Goal: Task Accomplishment & Management: Complete application form

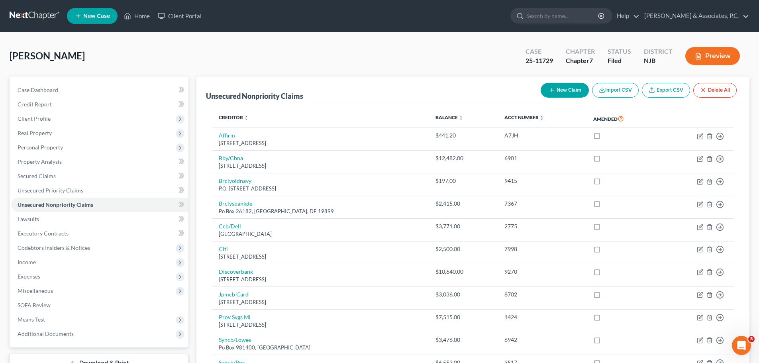
click at [19, 9] on link at bounding box center [35, 16] width 51 height 14
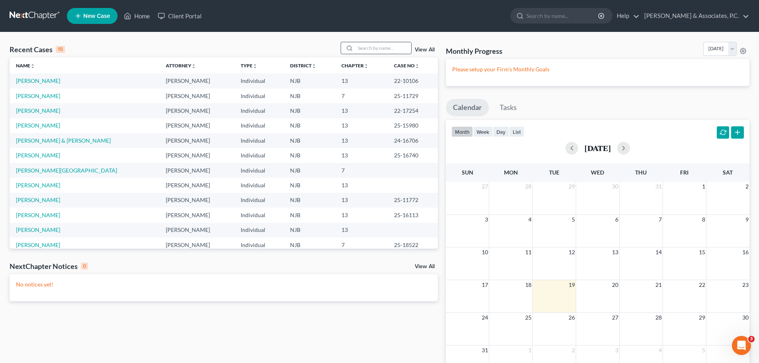
click at [370, 49] on input "search" at bounding box center [383, 48] width 56 height 12
click at [29, 111] on link "[PERSON_NAME]" at bounding box center [38, 110] width 44 height 7
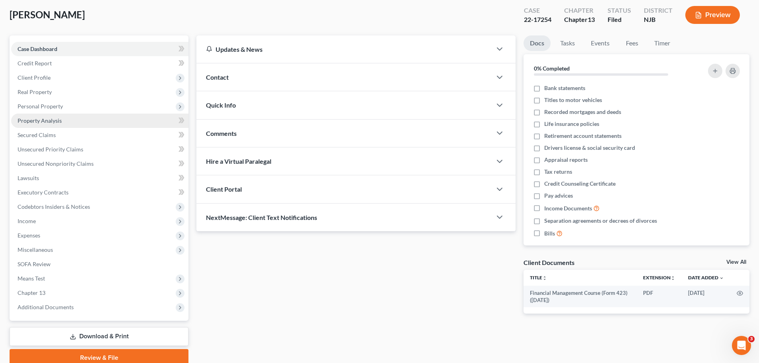
scroll to position [75, 0]
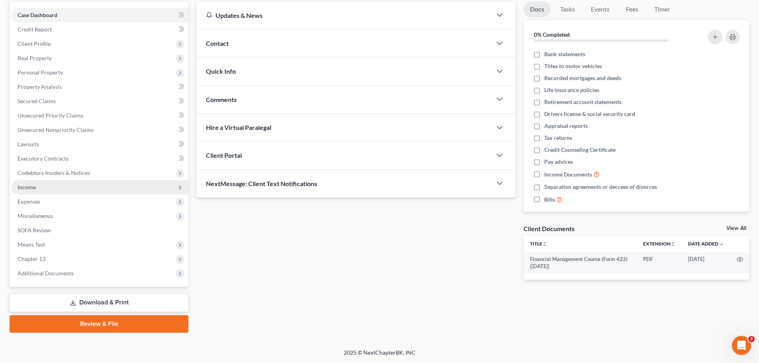
click at [35, 187] on span "Income" at bounding box center [27, 187] width 18 height 7
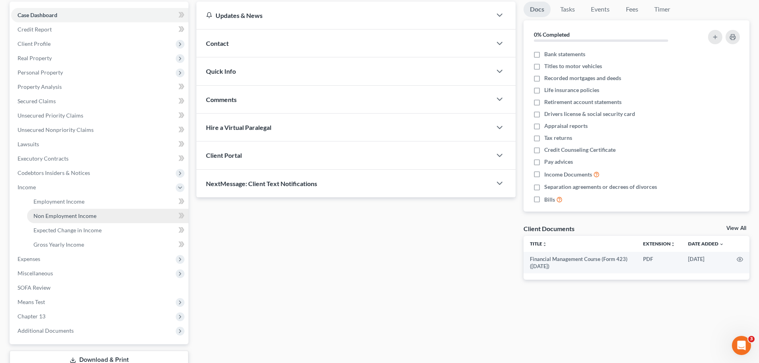
click at [72, 217] on span "Non Employment Income" at bounding box center [64, 215] width 63 height 7
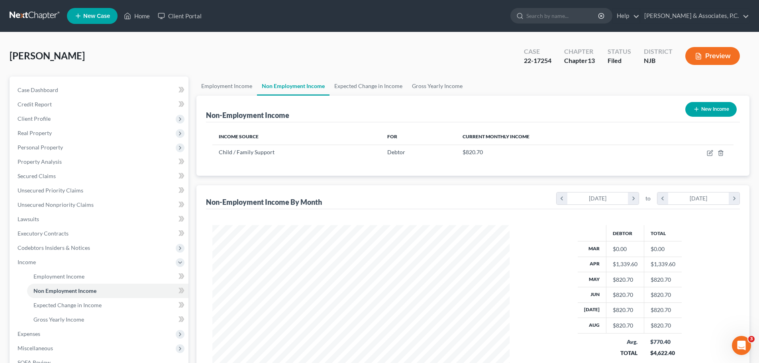
scroll to position [149, 313]
click at [441, 84] on link "Gross Yearly Income" at bounding box center [437, 86] width 60 height 19
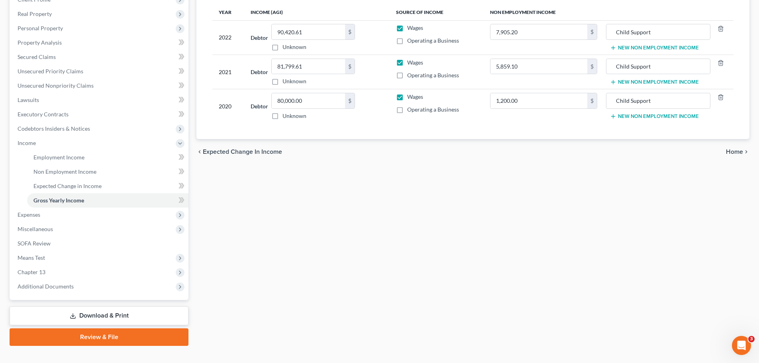
scroll to position [120, 0]
click at [740, 151] on span "Home" at bounding box center [734, 151] width 17 height 6
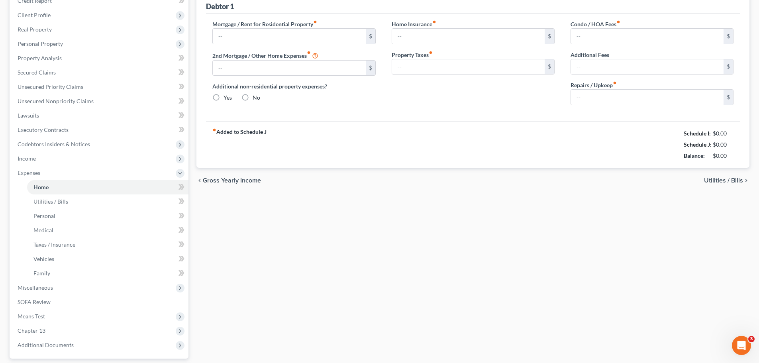
type input "2,500.00"
type input "0.00"
radio input "true"
type input "0.00"
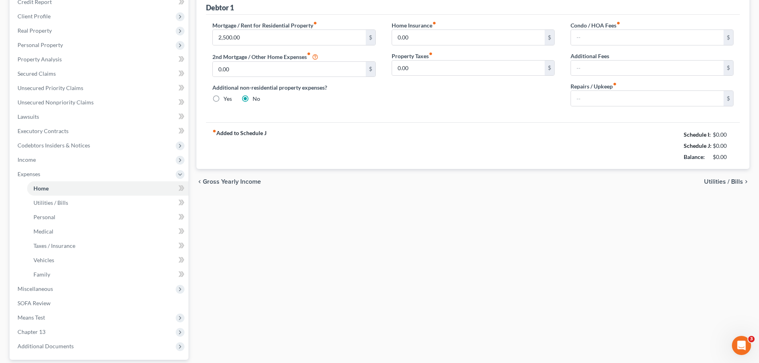
type input "0.00"
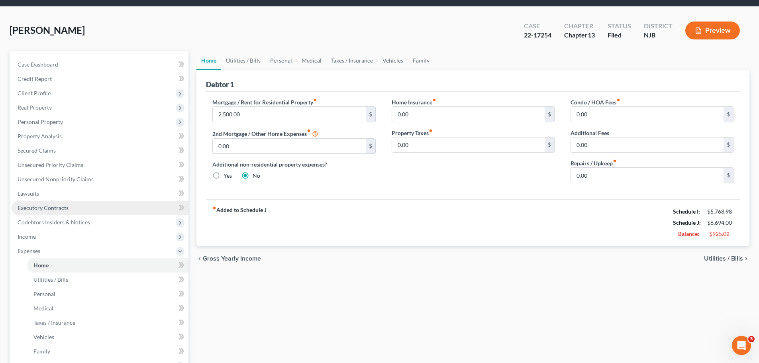
scroll to position [40, 0]
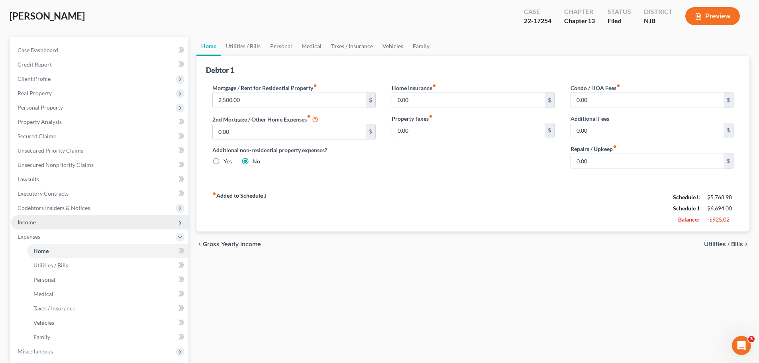
click at [30, 225] on span "Income" at bounding box center [27, 222] width 18 height 7
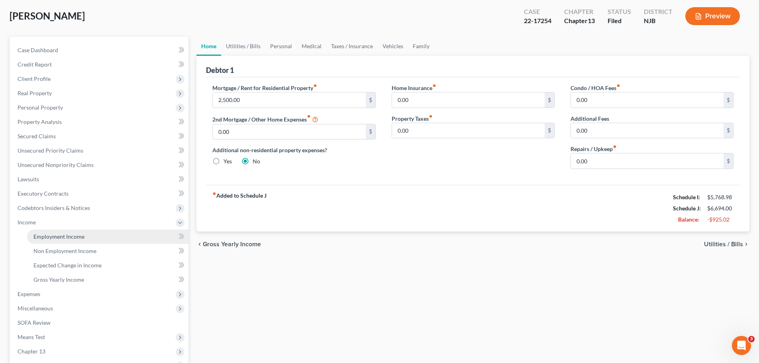
drag, startPoint x: 55, startPoint y: 239, endPoint x: 150, endPoint y: 237, distance: 94.5
click at [56, 239] on span "Employment Income" at bounding box center [58, 236] width 51 height 7
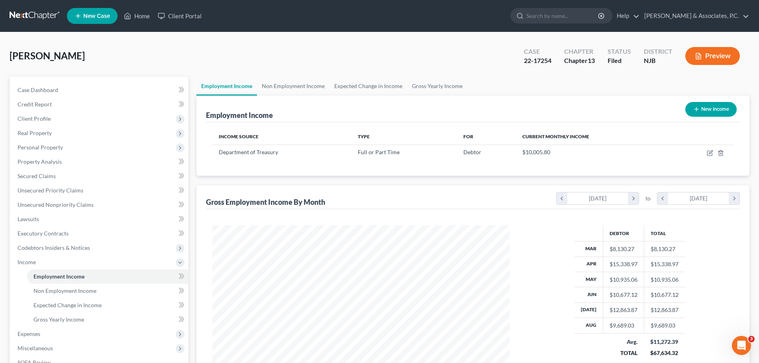
scroll to position [149, 313]
click at [279, 82] on link "Non Employment Income" at bounding box center [293, 86] width 73 height 19
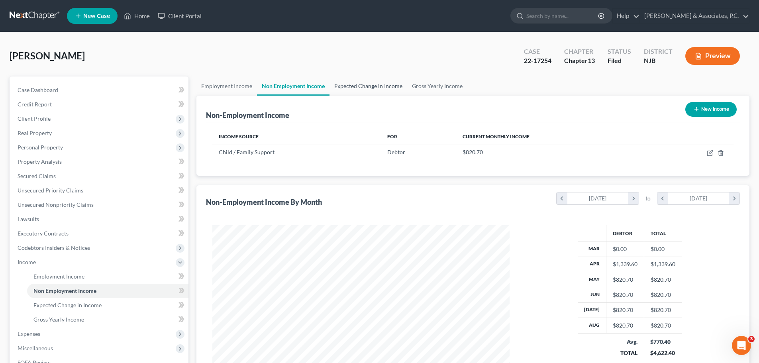
click at [370, 84] on link "Expected Change in Income" at bounding box center [369, 86] width 78 height 19
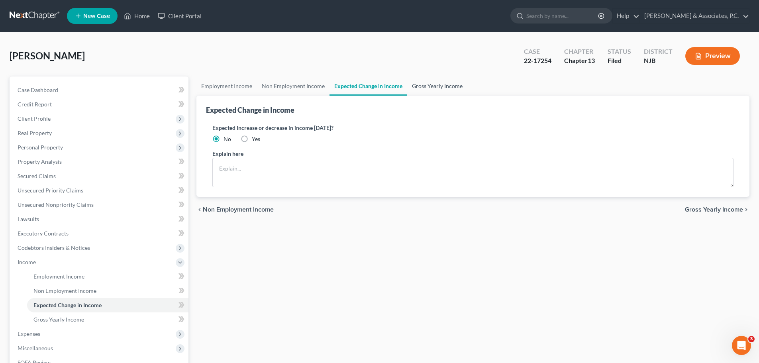
click at [426, 85] on link "Gross Yearly Income" at bounding box center [437, 86] width 60 height 19
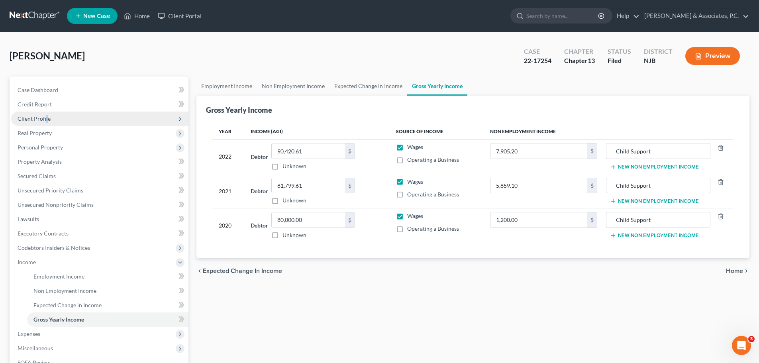
click at [47, 119] on span "Client Profile" at bounding box center [34, 118] width 33 height 7
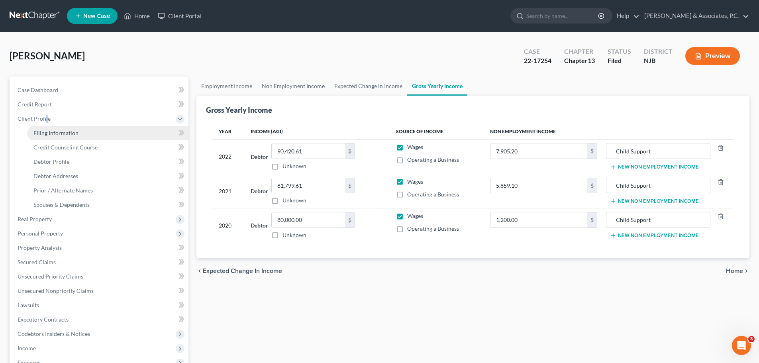
click at [81, 133] on link "Filing Information" at bounding box center [107, 133] width 161 height 14
select select "1"
select select "0"
select select "3"
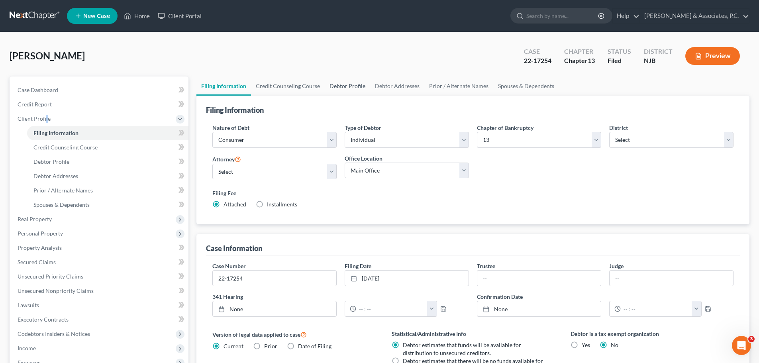
click at [340, 87] on link "Debtor Profile" at bounding box center [347, 86] width 45 height 19
select select "2"
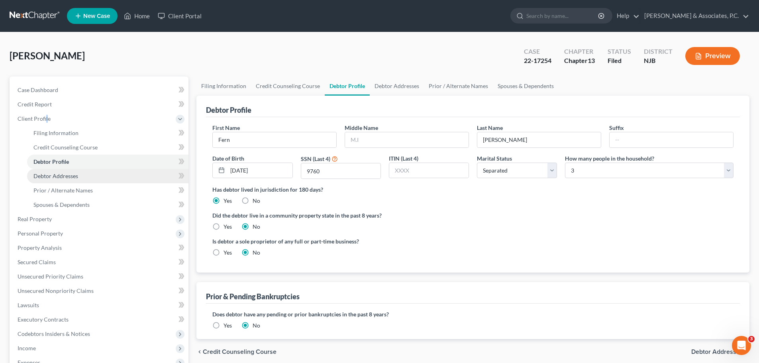
scroll to position [40, 0]
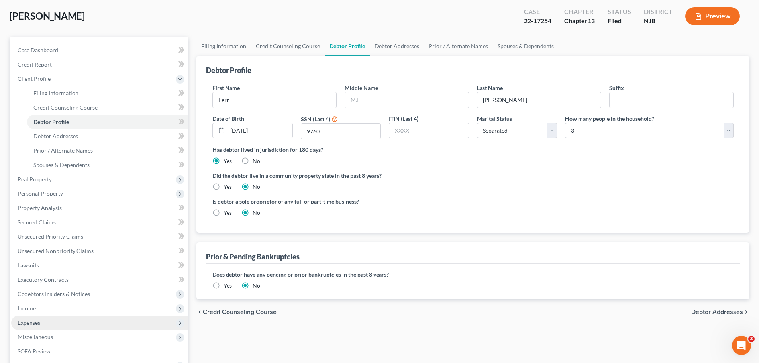
click at [34, 324] on span "Expenses" at bounding box center [29, 322] width 23 height 7
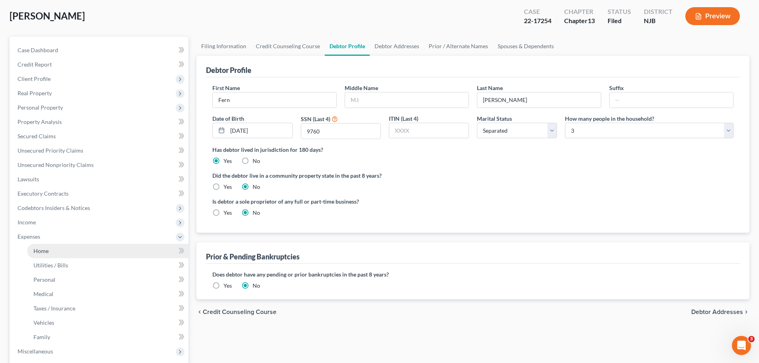
click at [55, 251] on link "Home" at bounding box center [107, 251] width 161 height 14
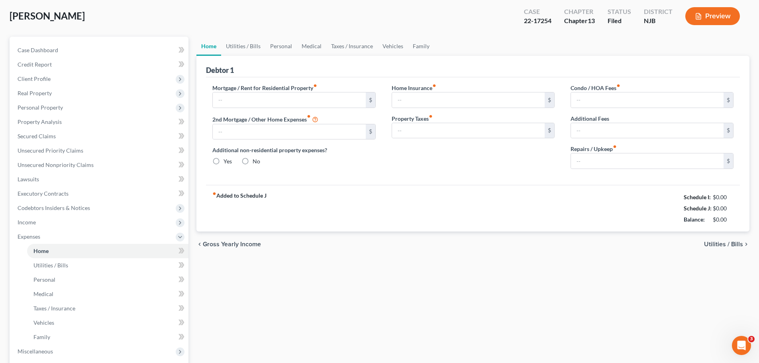
scroll to position [2, 0]
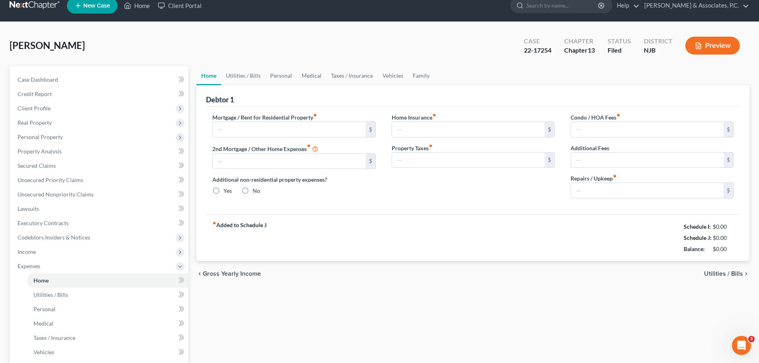
type input "2,500.00"
type input "0.00"
radio input "true"
type input "0.00"
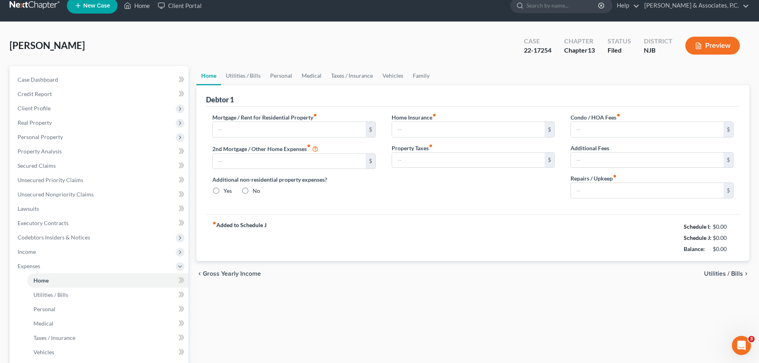
type input "0.00"
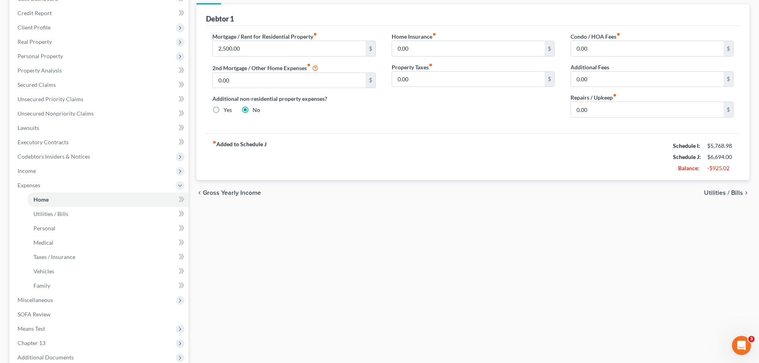
scroll to position [16, 0]
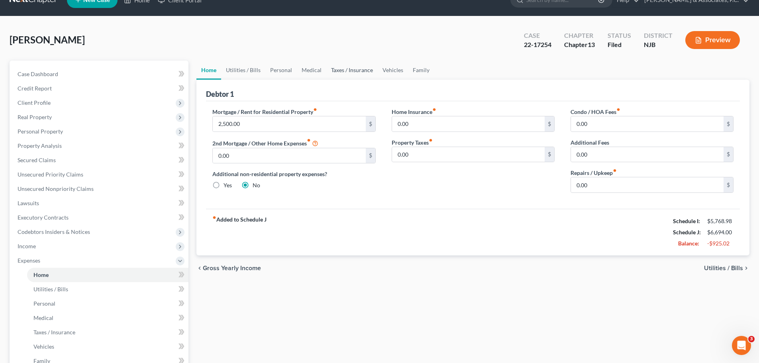
click at [357, 71] on link "Taxes / Insurance" at bounding box center [351, 70] width 51 height 19
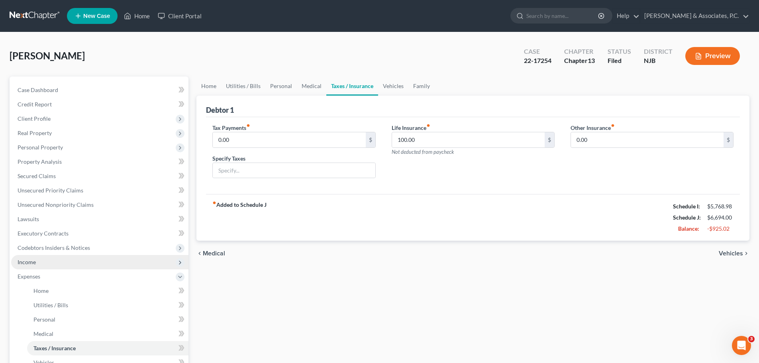
click at [35, 265] on span "Income" at bounding box center [27, 262] width 18 height 7
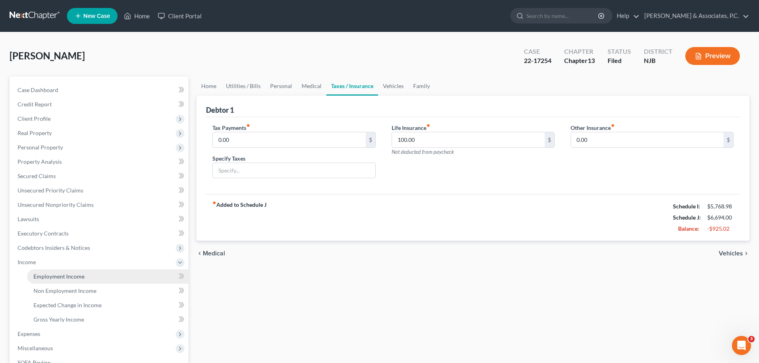
click at [79, 278] on span "Employment Income" at bounding box center [58, 276] width 51 height 7
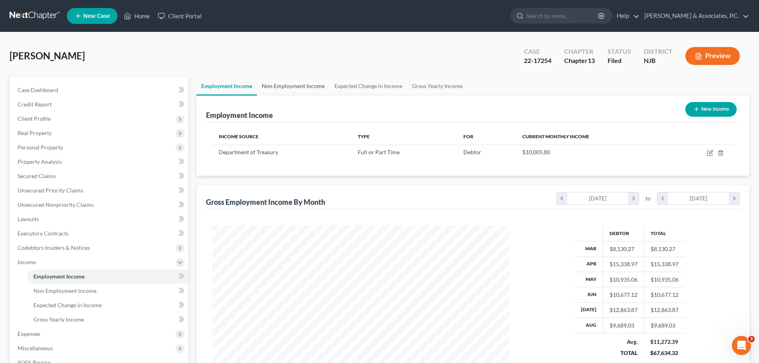
click at [296, 83] on link "Non Employment Income" at bounding box center [293, 86] width 73 height 19
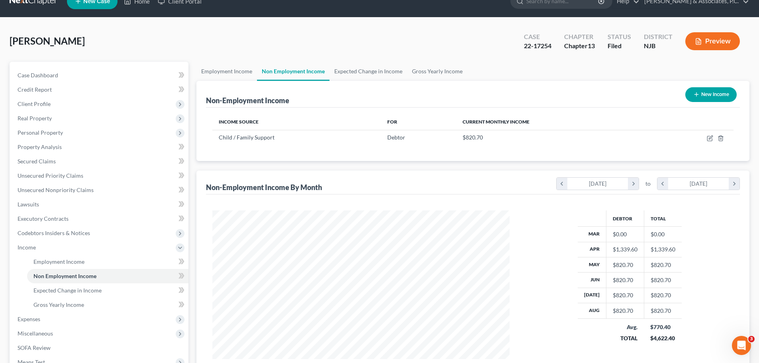
scroll to position [13, 0]
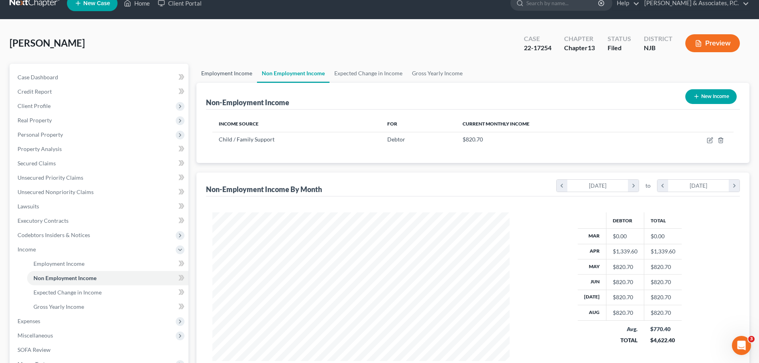
drag, startPoint x: 228, startPoint y: 72, endPoint x: 248, endPoint y: 80, distance: 21.7
click at [228, 72] on link "Employment Income" at bounding box center [226, 73] width 61 height 19
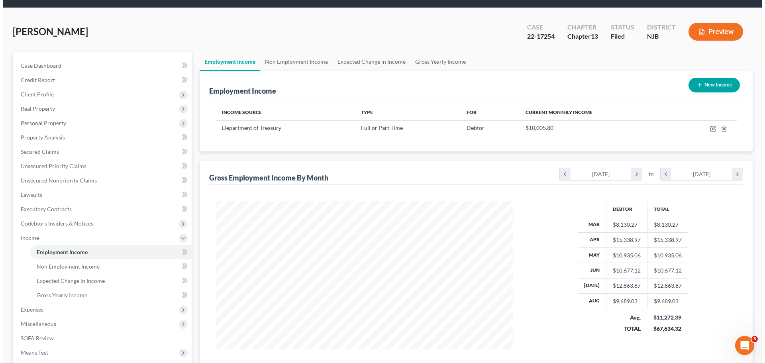
scroll to position [13, 0]
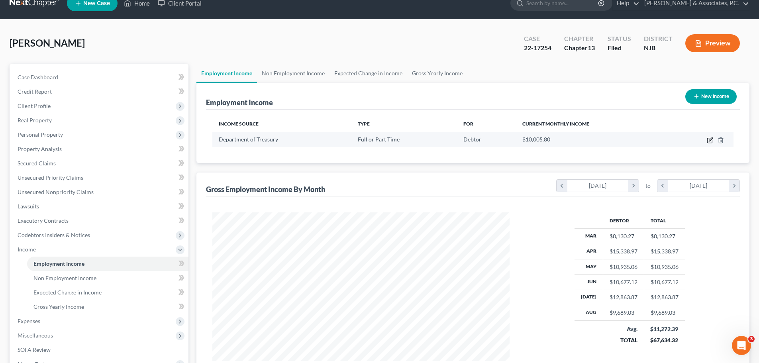
click at [711, 140] on icon "button" at bounding box center [710, 140] width 6 height 6
select select "0"
select select "33"
select select "2"
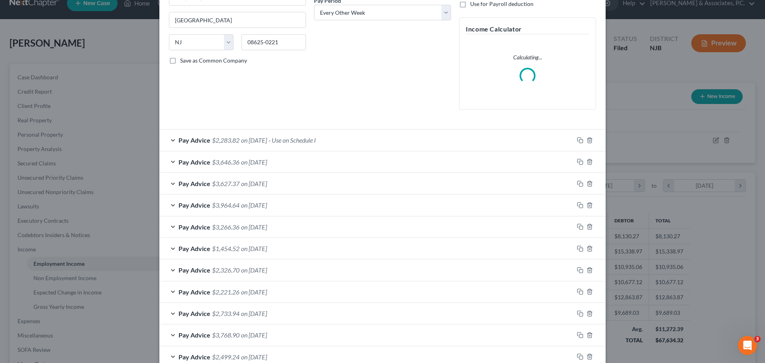
scroll to position [199, 0]
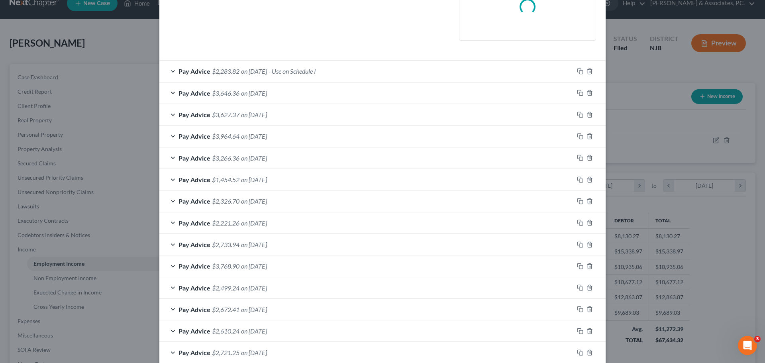
click at [367, 74] on div "Pay Advice $2,283.82 on 08/01/2025 - Use on Schedule I" at bounding box center [366, 71] width 414 height 21
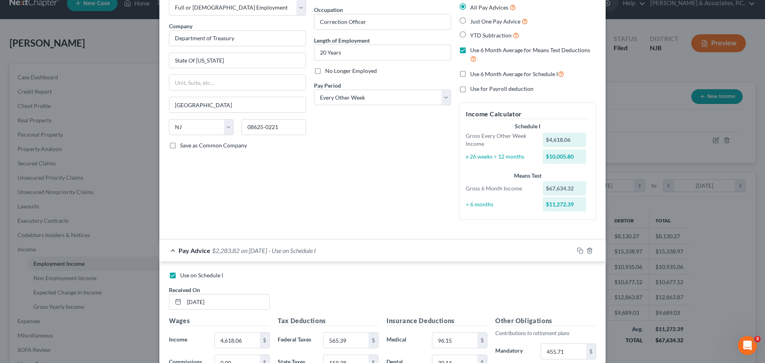
scroll to position [159, 0]
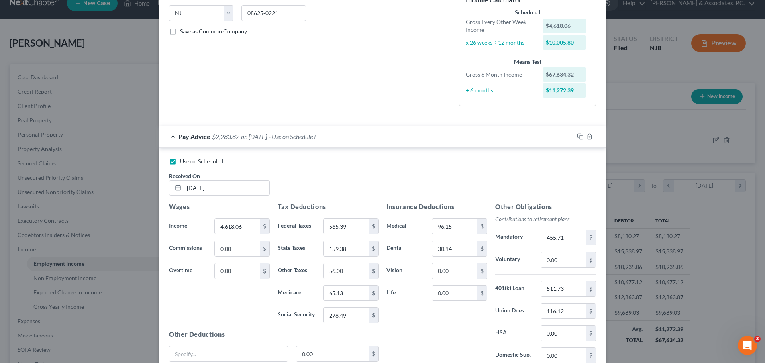
click at [458, 141] on div "Pay Advice $2,283.82 on 08/01/2025 - Use on Schedule I" at bounding box center [366, 136] width 414 height 21
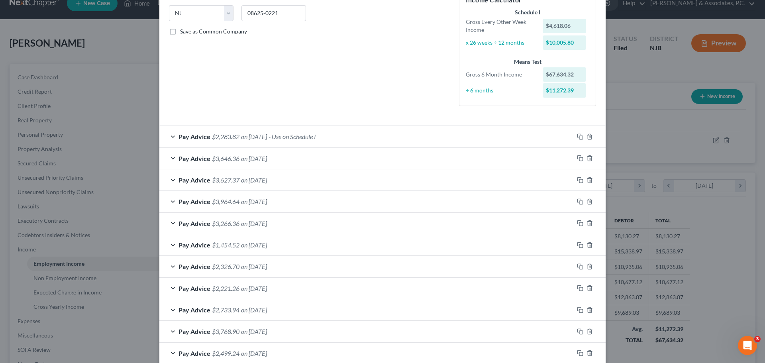
click at [424, 133] on div "Pay Advice $2,283.82 on 08/01/2025 - Use on Schedule I" at bounding box center [366, 136] width 414 height 21
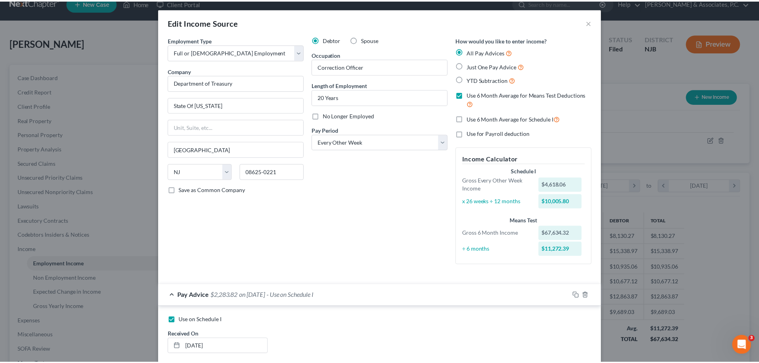
scroll to position [0, 0]
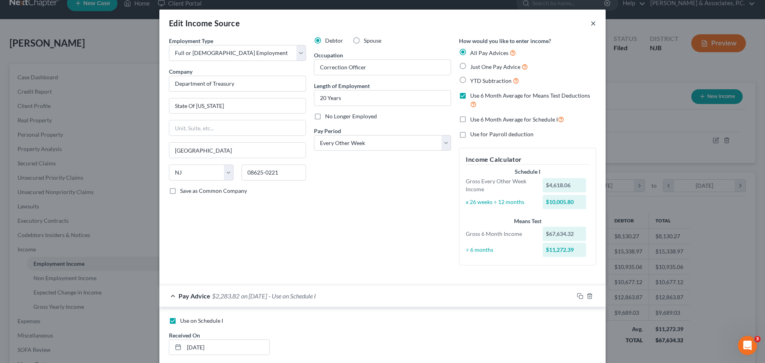
drag, startPoint x: 592, startPoint y: 23, endPoint x: 589, endPoint y: 26, distance: 4.5
click at [591, 23] on button "×" at bounding box center [594, 23] width 6 height 10
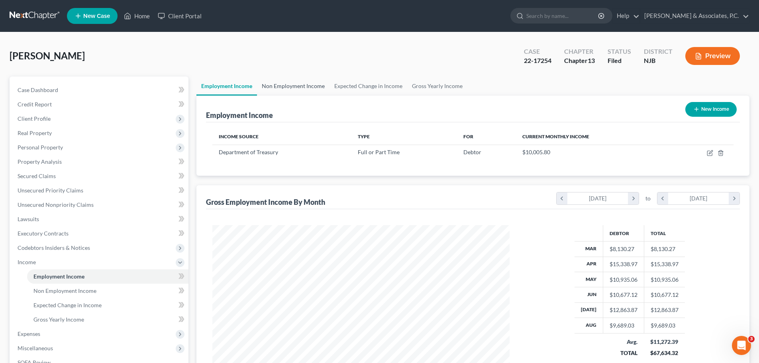
click at [294, 84] on link "Non Employment Income" at bounding box center [293, 86] width 73 height 19
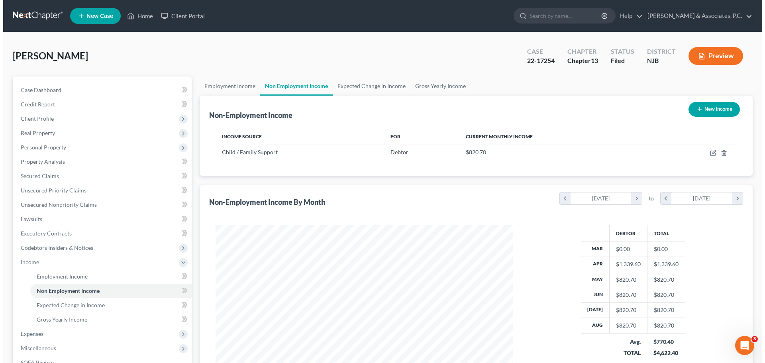
scroll to position [149, 313]
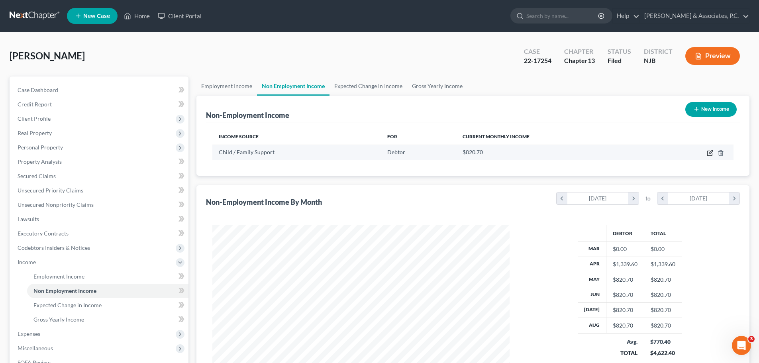
click at [710, 151] on icon "button" at bounding box center [710, 153] width 6 height 6
select select "7"
select select "0"
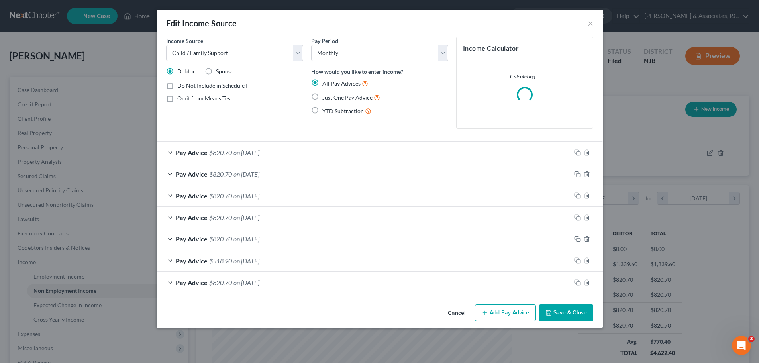
scroll to position [0, 0]
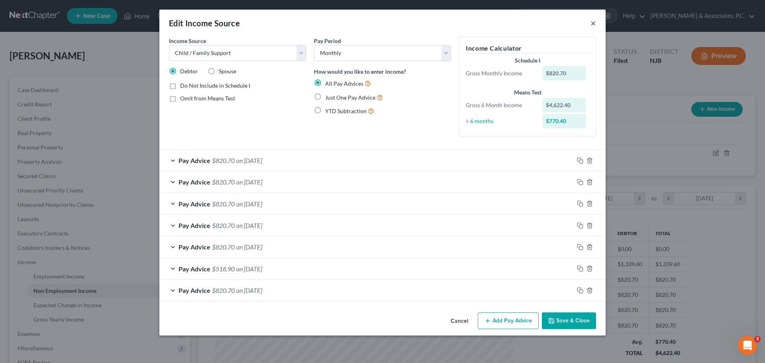
click at [595, 22] on button "×" at bounding box center [594, 23] width 6 height 10
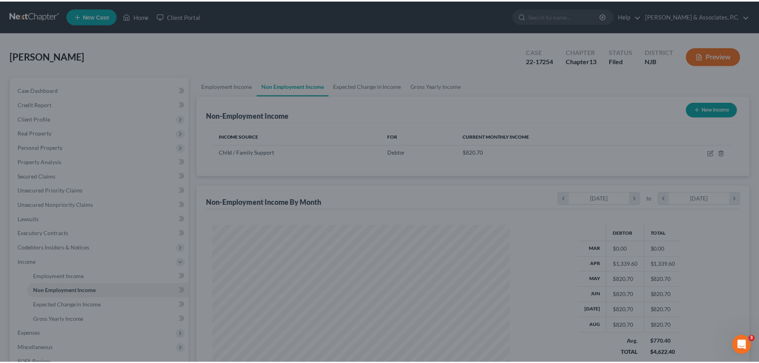
scroll to position [398344, 398179]
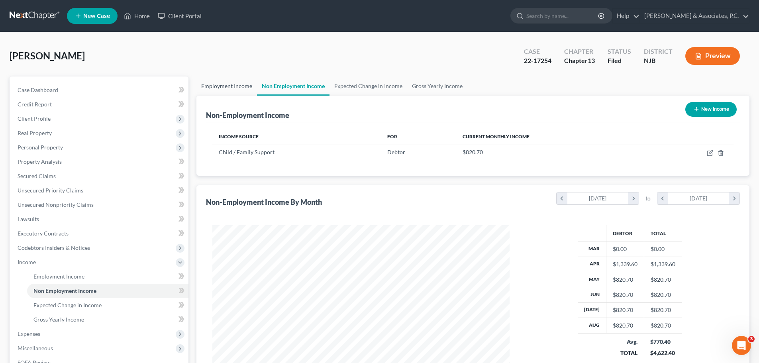
click at [230, 84] on link "Employment Income" at bounding box center [226, 86] width 61 height 19
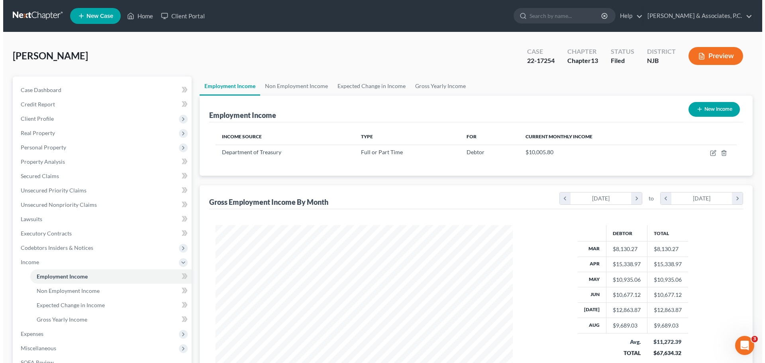
scroll to position [149, 313]
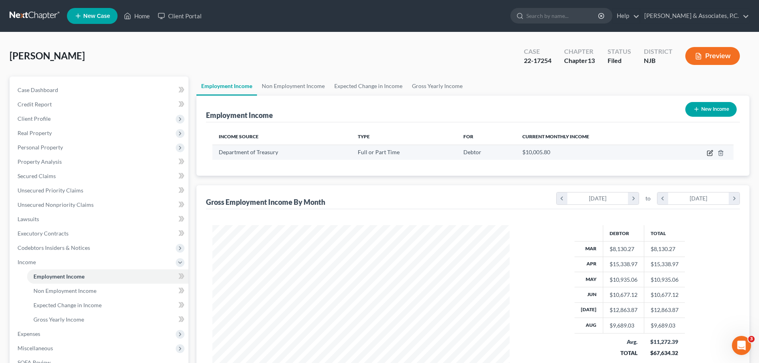
click at [713, 151] on icon "button" at bounding box center [710, 153] width 6 height 6
select select "0"
select select "33"
select select "2"
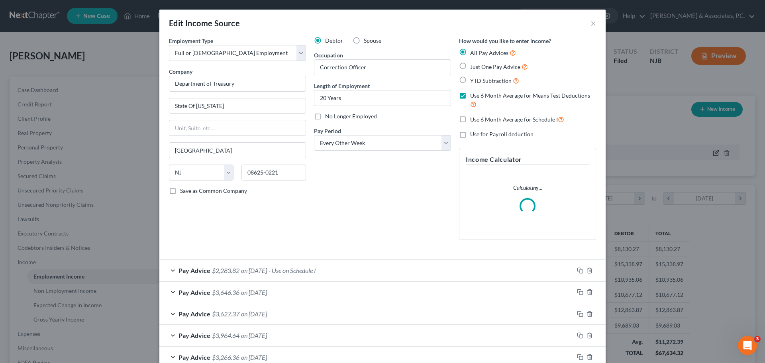
scroll to position [150, 316]
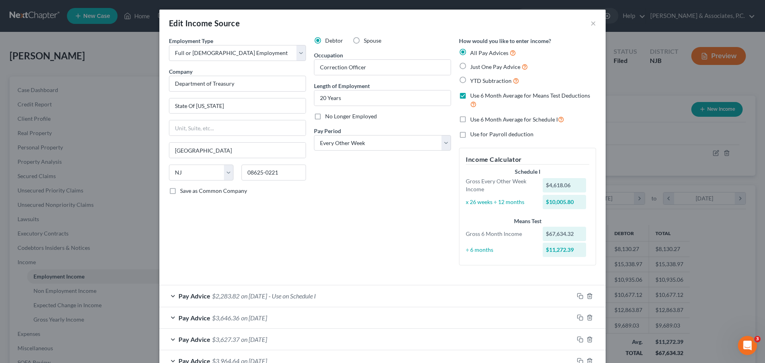
click at [470, 68] on label "Just One Pay Advice" at bounding box center [499, 66] width 58 height 9
click at [473, 67] on input "Just One Pay Advice" at bounding box center [475, 64] width 5 height 5
radio input "true"
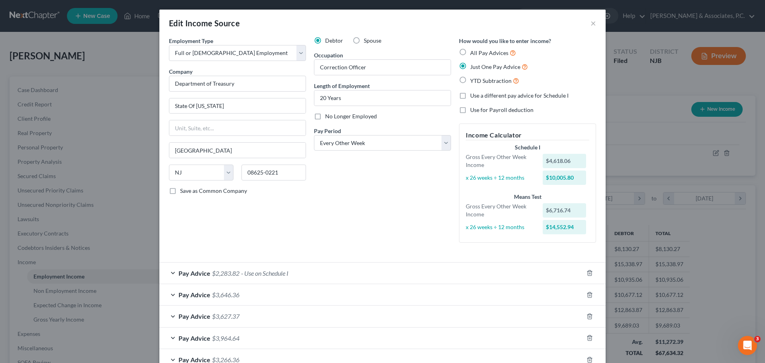
click at [379, 269] on div "Pay Advice $2,283.82 - Use on Schedule I" at bounding box center [371, 273] width 424 height 21
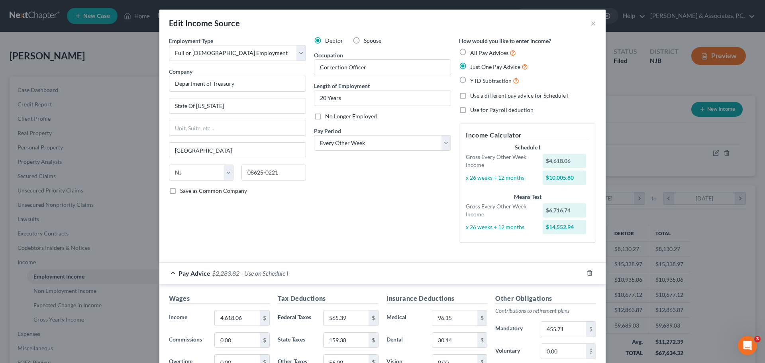
click at [380, 269] on div "Pay Advice $2,283.82 - Use on Schedule I" at bounding box center [371, 273] width 424 height 21
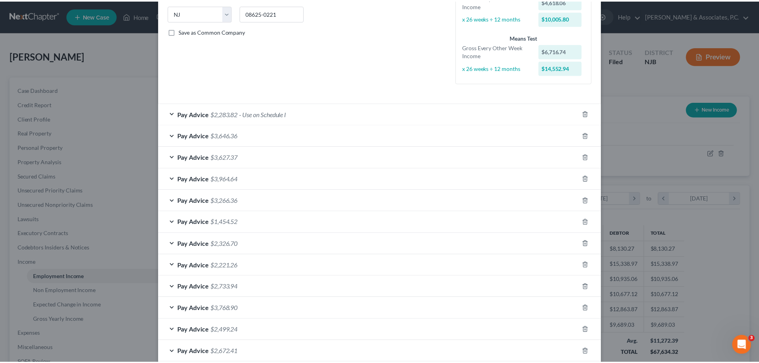
scroll to position [354, 0]
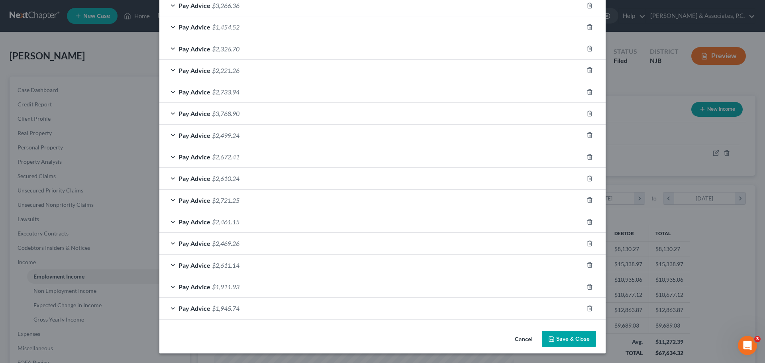
click at [583, 343] on button "Save & Close" at bounding box center [569, 339] width 54 height 17
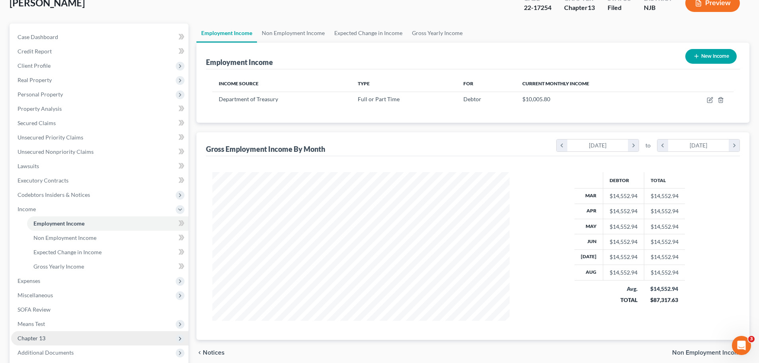
scroll to position [132, 0]
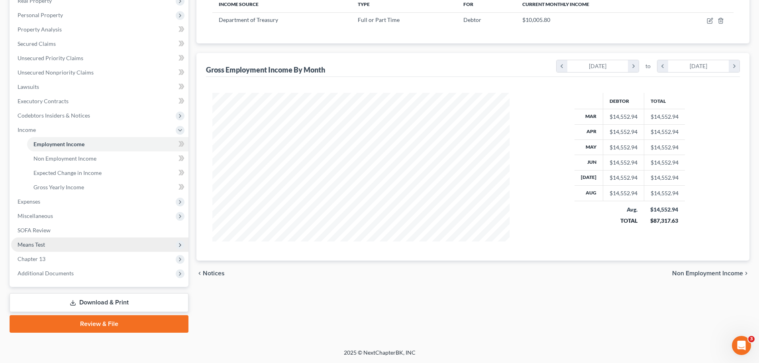
click at [46, 245] on span "Means Test" at bounding box center [99, 245] width 177 height 14
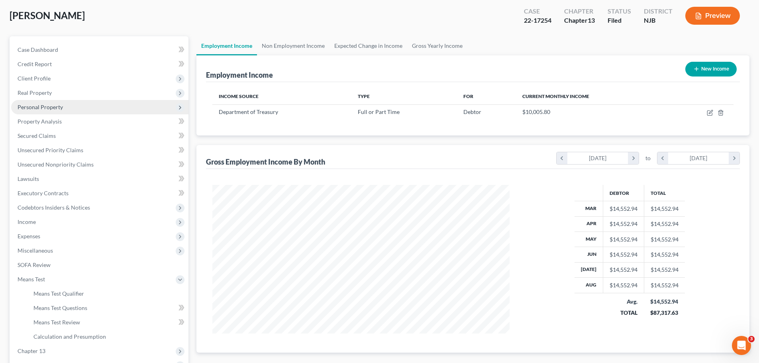
scroll to position [0, 0]
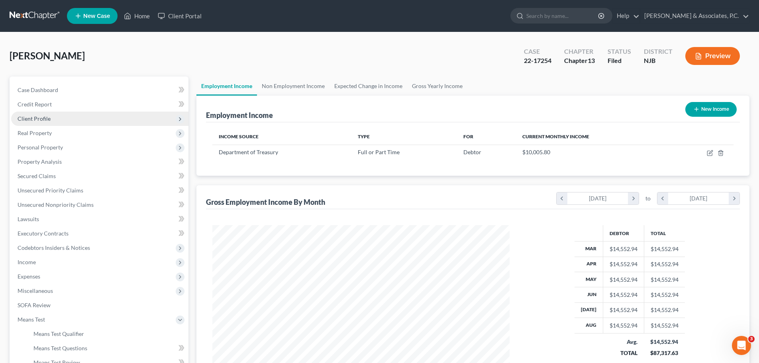
click at [42, 120] on span "Client Profile" at bounding box center [34, 118] width 33 height 7
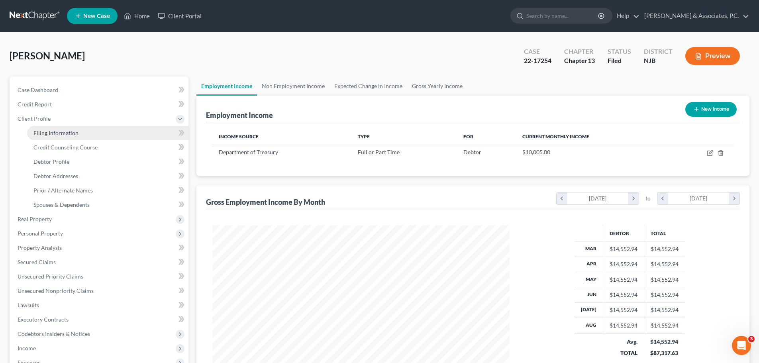
click at [77, 136] on link "Filing Information" at bounding box center [107, 133] width 161 height 14
select select "1"
select select "0"
select select "3"
select select "51"
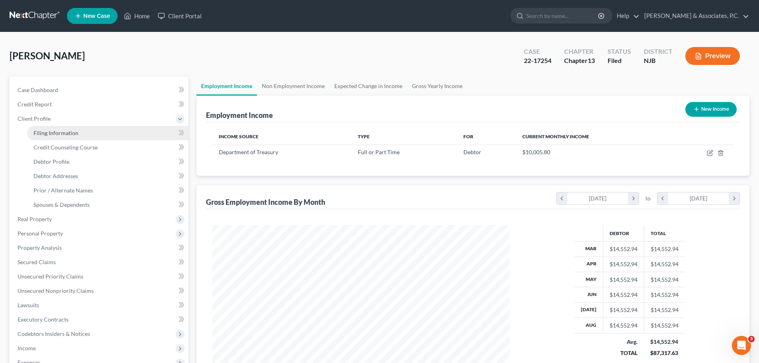
select select "0"
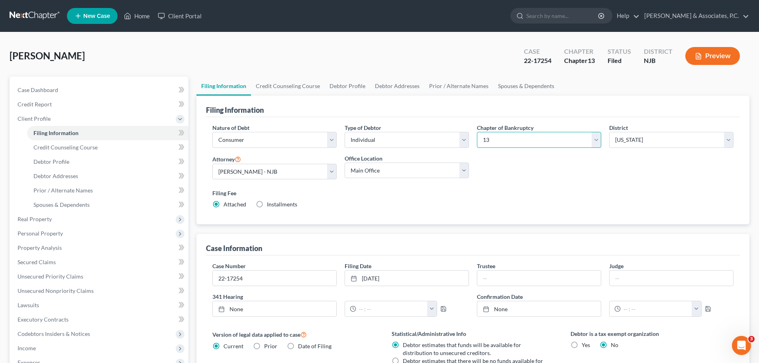
click at [545, 137] on select "Select 7 11 12 13" at bounding box center [539, 140] width 124 height 16
select select "0"
click at [477, 132] on select "Select 7 11 12 13" at bounding box center [539, 140] width 124 height 16
click at [267, 206] on label "Waived Waived" at bounding box center [276, 204] width 18 height 8
click at [270, 206] on input "Waived Waived" at bounding box center [272, 202] width 5 height 5
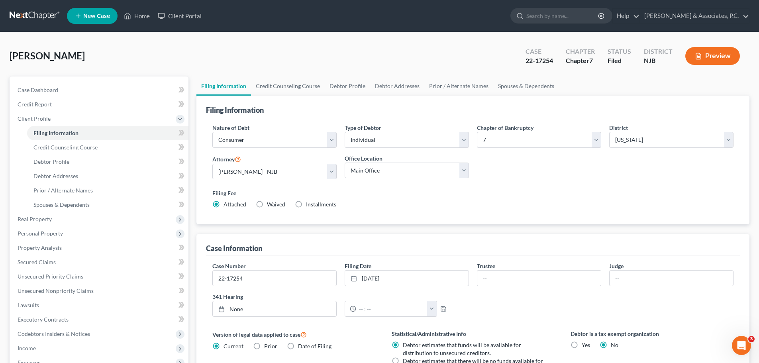
radio input "true"
radio input "false"
click at [306, 208] on label "Installments Installments" at bounding box center [321, 204] width 30 height 8
click at [309, 206] on input "Installments Installments" at bounding box center [311, 202] width 5 height 5
radio input "true"
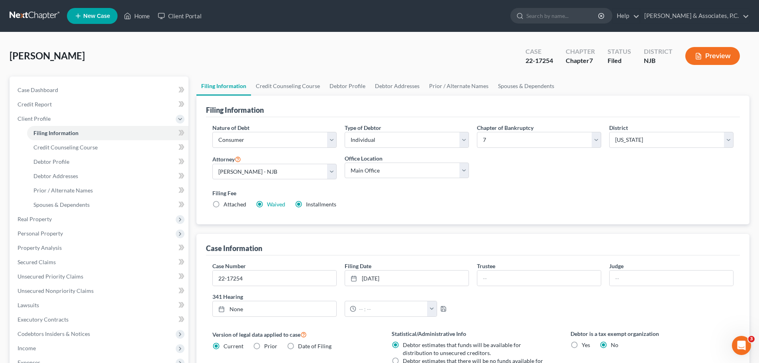
radio input "false"
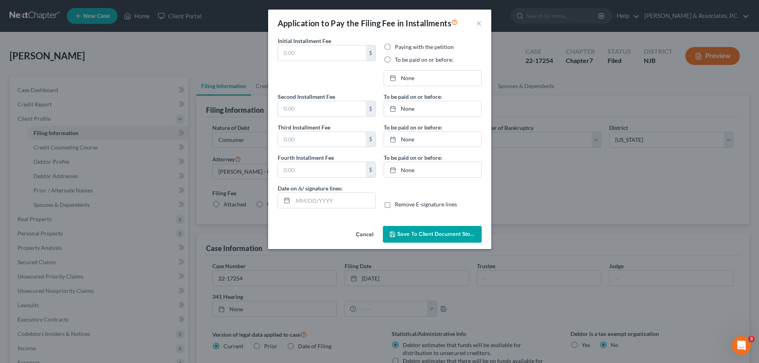
type input "0.00"
radio input "true"
type input "0.00"
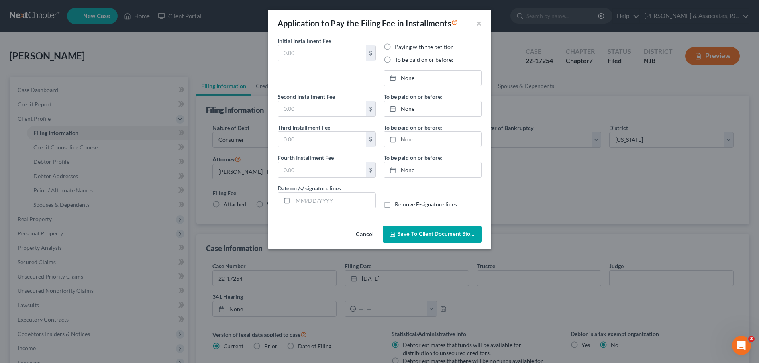
type input "08/19/2025"
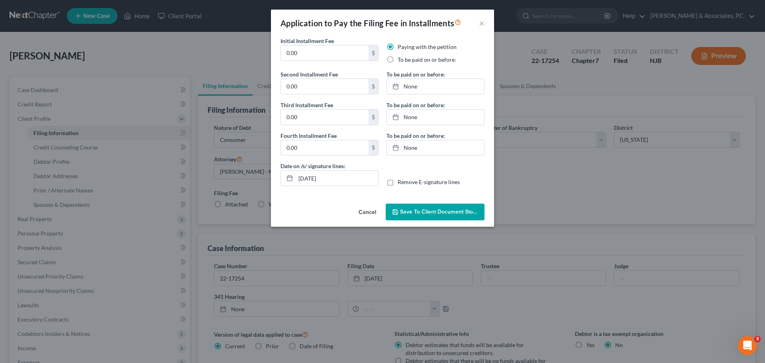
click at [370, 214] on button "Cancel" at bounding box center [367, 212] width 30 height 16
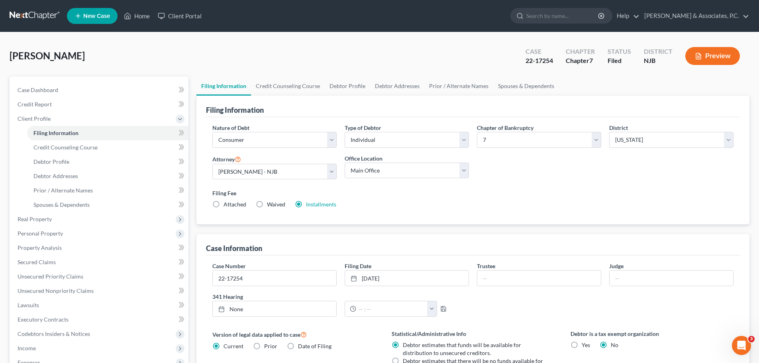
click at [224, 206] on label "Attached" at bounding box center [235, 204] width 23 height 8
click at [227, 206] on input "Attached" at bounding box center [229, 202] width 5 height 5
radio input "true"
radio input "false"
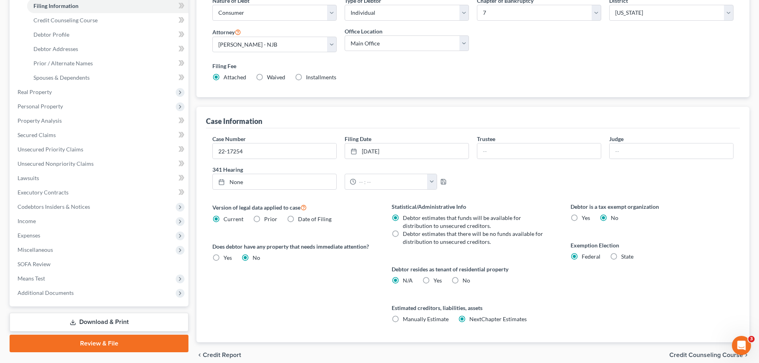
scroll to position [162, 0]
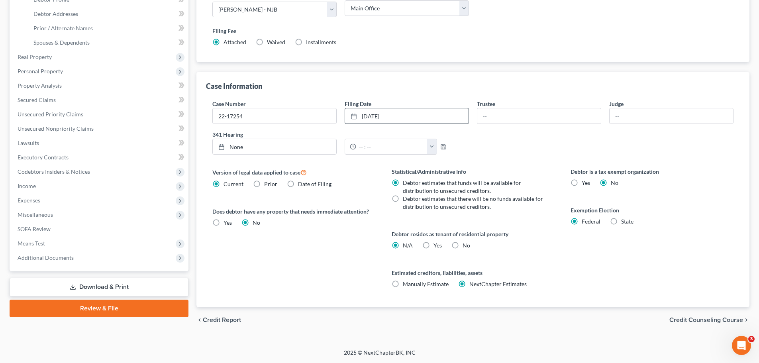
click at [353, 116] on line at bounding box center [353, 116] width 5 height 0
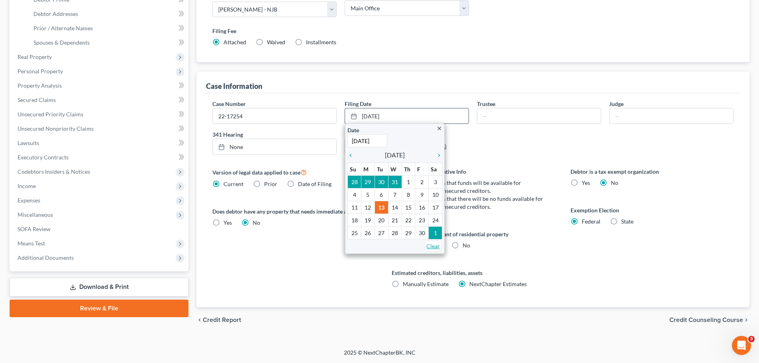
click at [434, 247] on link "Clear" at bounding box center [433, 246] width 18 height 11
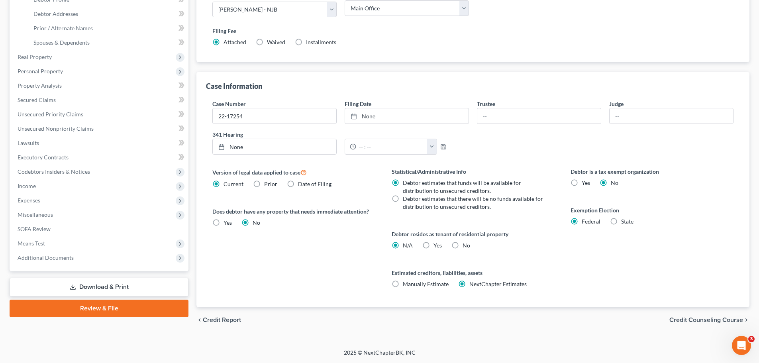
click at [455, 79] on div "Case Information" at bounding box center [473, 83] width 534 height 22
click at [434, 244] on label "Yes Yes" at bounding box center [438, 245] width 8 height 8
click at [437, 244] on input "Yes Yes" at bounding box center [439, 243] width 5 height 5
radio input "true"
radio input "false"
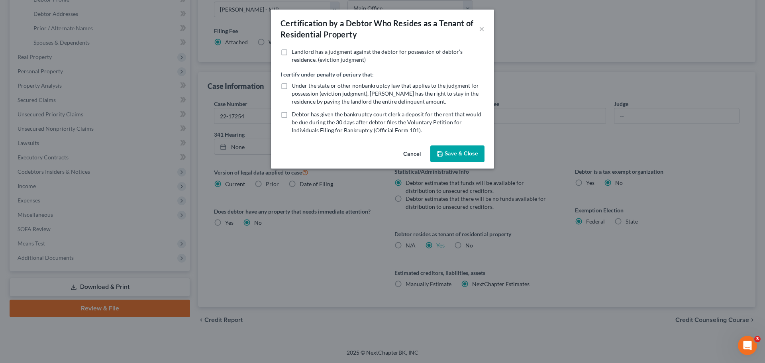
click at [444, 154] on button "Save & Close" at bounding box center [457, 153] width 54 height 17
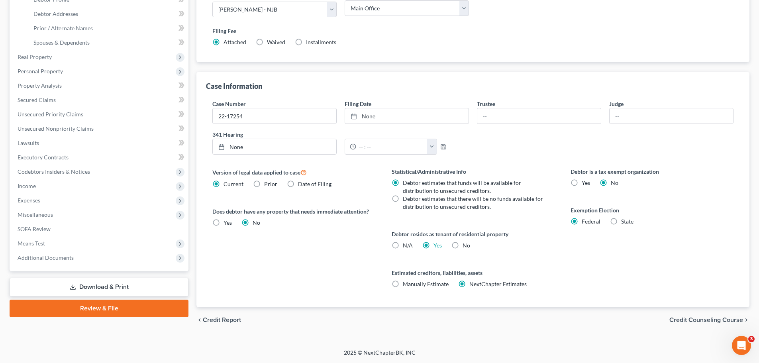
click at [694, 318] on span "Credit Counseling Course" at bounding box center [706, 320] width 74 height 6
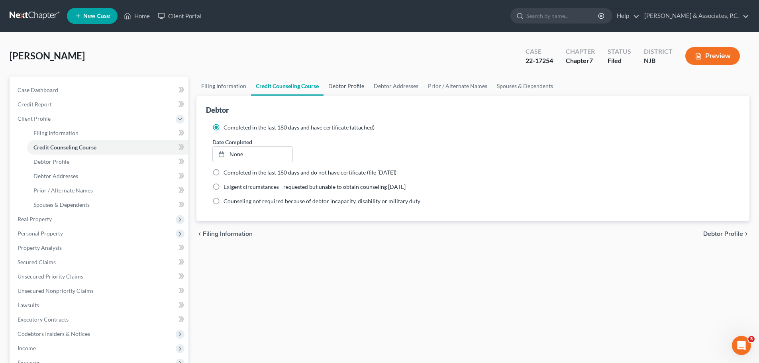
click at [356, 88] on link "Debtor Profile" at bounding box center [346, 86] width 45 height 19
select select "2"
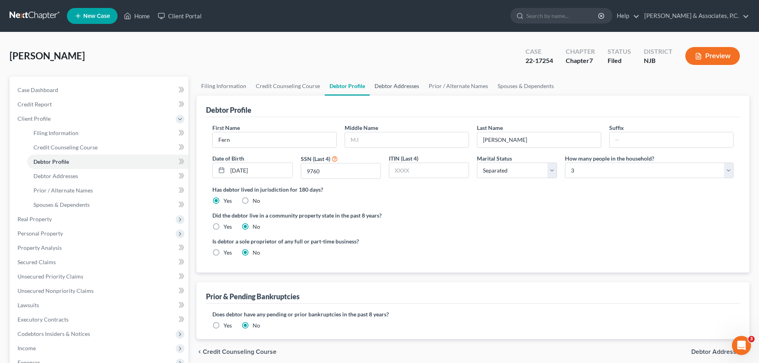
click at [393, 88] on link "Debtor Addresses" at bounding box center [397, 86] width 54 height 19
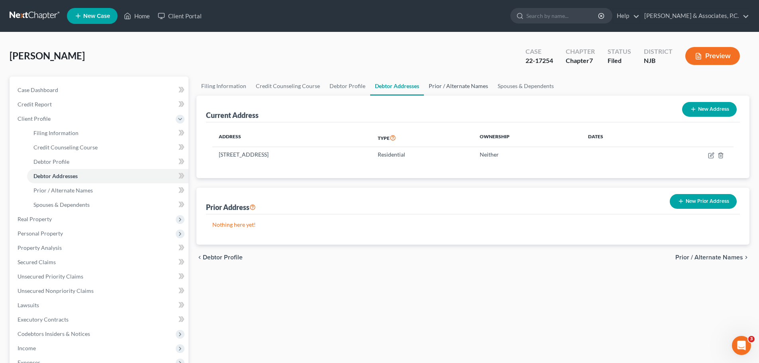
click at [451, 84] on link "Prior / Alternate Names" at bounding box center [458, 86] width 69 height 19
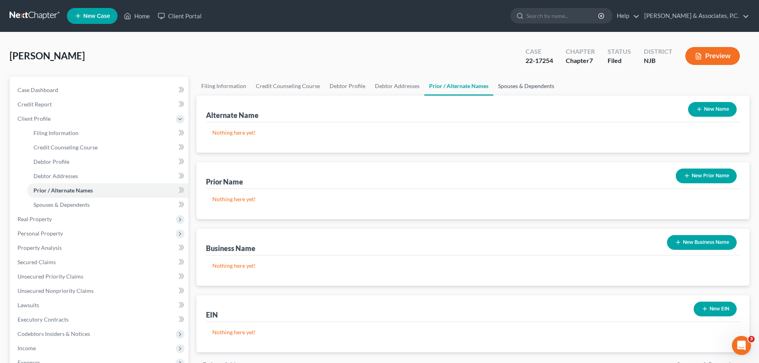
click at [530, 88] on link "Spouses & Dependents" at bounding box center [526, 86] width 66 height 19
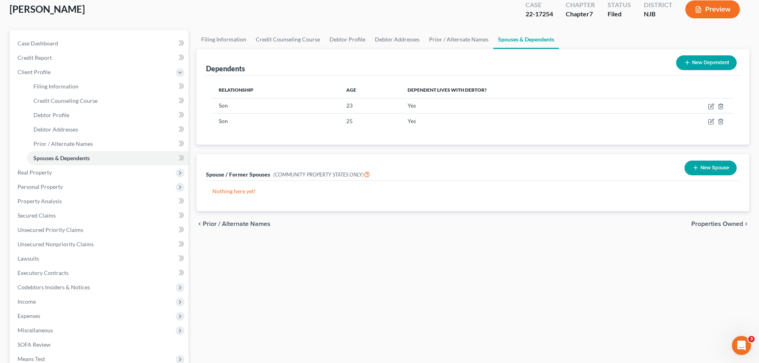
scroll to position [120, 0]
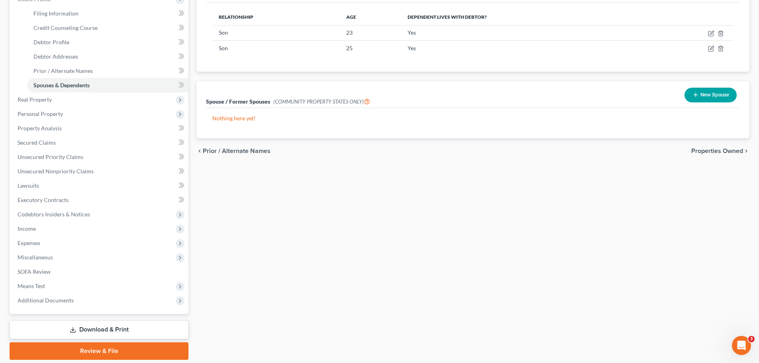
click at [712, 148] on span "Properties Owned" at bounding box center [717, 151] width 52 height 6
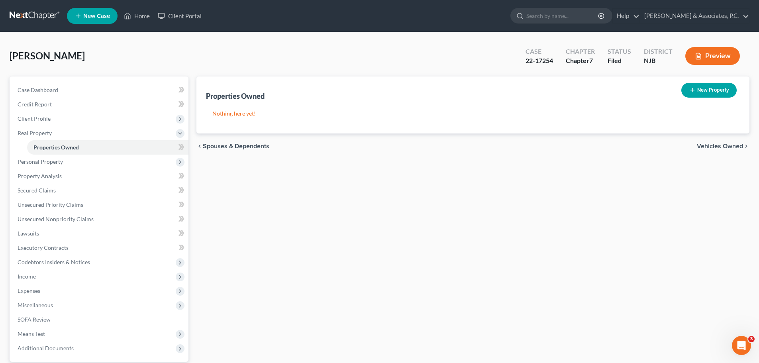
click at [729, 147] on span "Vehicles Owned" at bounding box center [720, 146] width 46 height 6
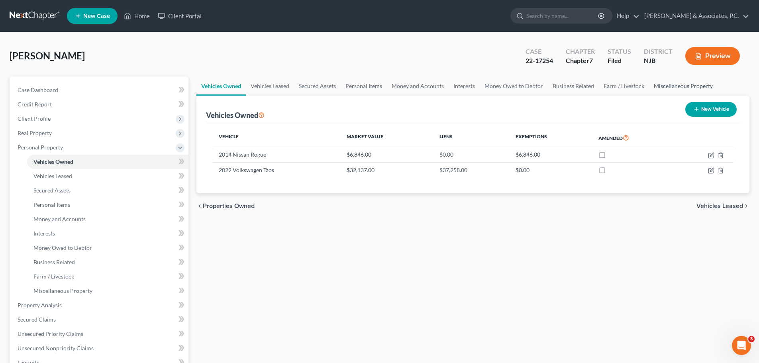
click at [661, 84] on link "Miscellaneous Property" at bounding box center [683, 86] width 69 height 19
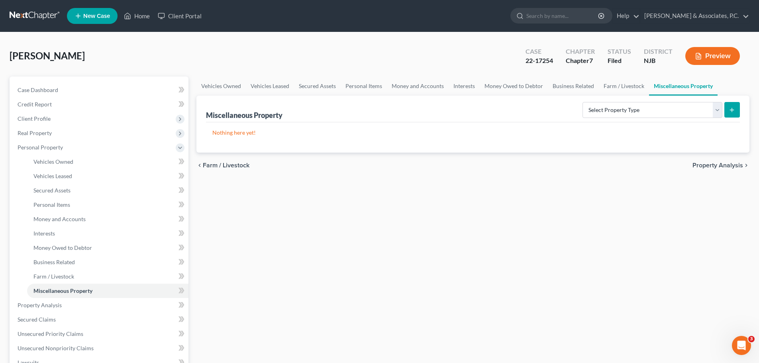
click at [708, 161] on div "chevron_left Farm / Livestock Property Analysis chevron_right" at bounding box center [472, 166] width 553 height 26
click at [707, 165] on span "Property Analysis" at bounding box center [718, 165] width 51 height 6
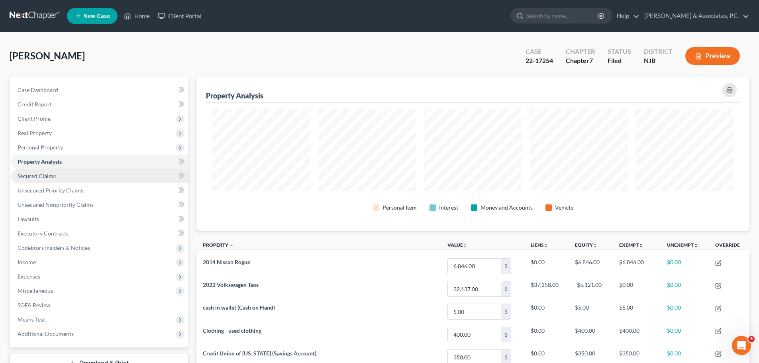
drag, startPoint x: 40, startPoint y: 176, endPoint x: 47, endPoint y: 175, distance: 6.8
click at [40, 177] on span "Secured Claims" at bounding box center [37, 176] width 38 height 7
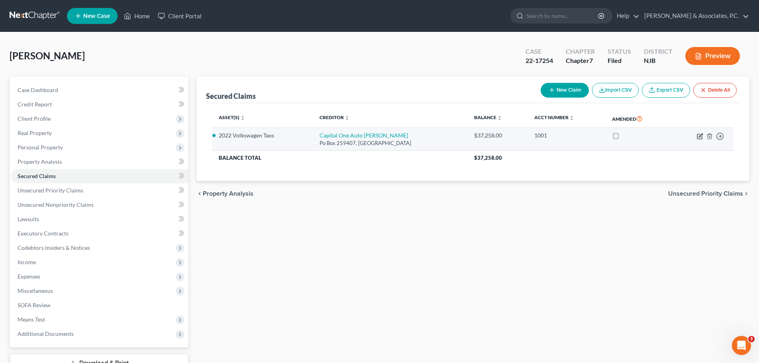
click at [702, 135] on icon "button" at bounding box center [700, 136] width 6 height 6
select select "45"
select select "2"
select select "0"
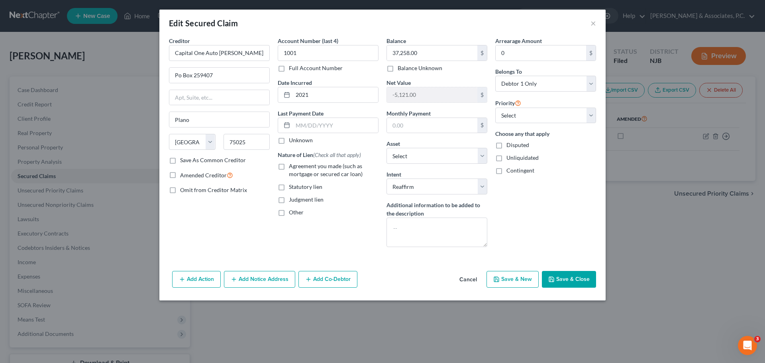
click at [573, 282] on button "Save & Close" at bounding box center [569, 279] width 54 height 17
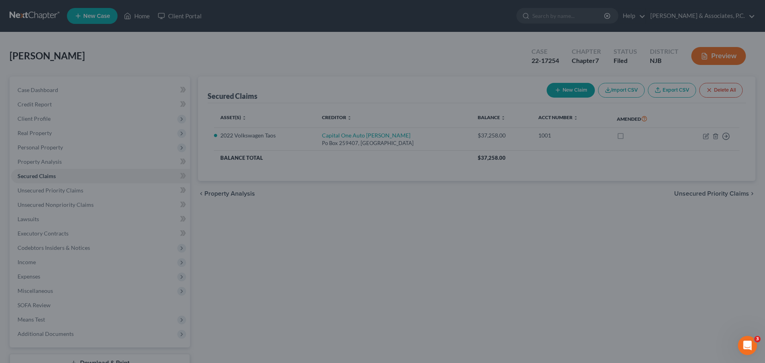
select select "14"
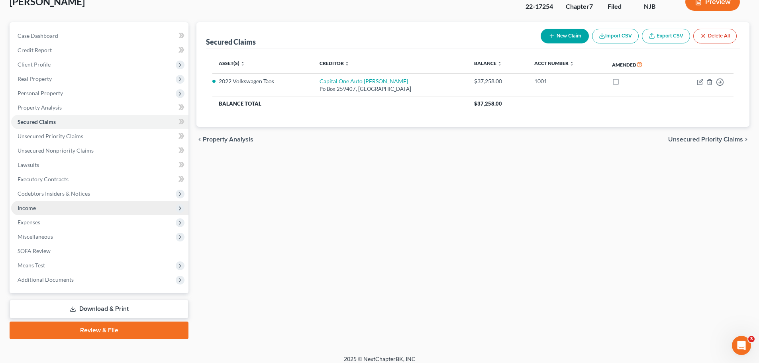
scroll to position [61, 0]
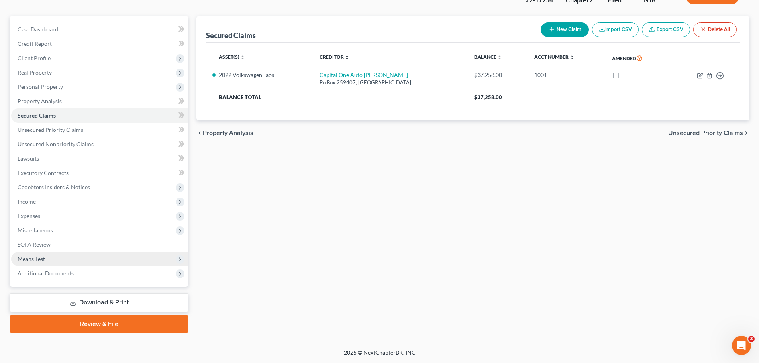
click at [40, 256] on span "Means Test" at bounding box center [31, 258] width 27 height 7
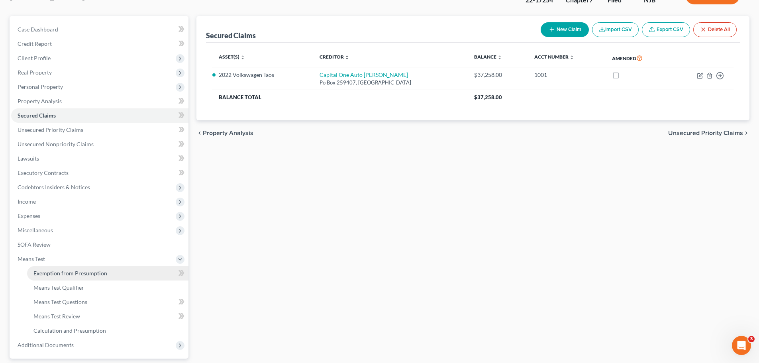
click at [61, 269] on link "Exemption from Presumption" at bounding box center [107, 273] width 161 height 14
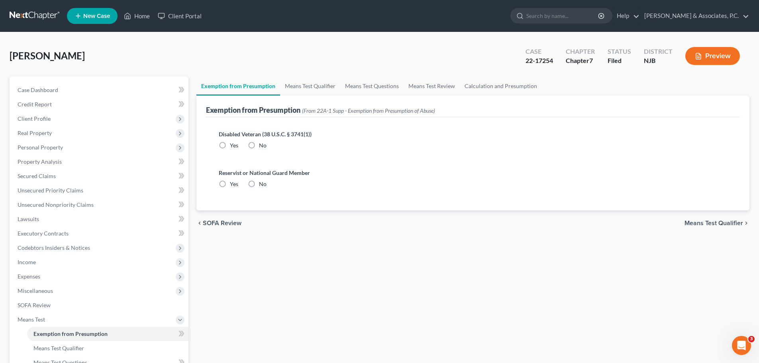
drag, startPoint x: 253, startPoint y: 144, endPoint x: 254, endPoint y: 157, distance: 13.2
click at [259, 143] on label "No" at bounding box center [263, 145] width 8 height 8
click at [262, 143] on input "No" at bounding box center [264, 143] width 5 height 5
radio input "true"
click at [259, 183] on label "No" at bounding box center [263, 184] width 8 height 8
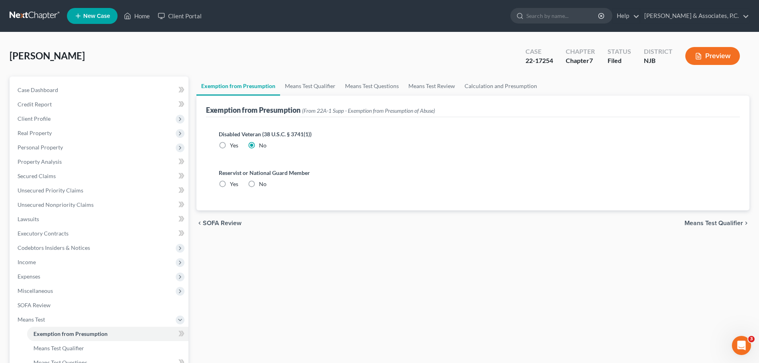
click at [262, 183] on input "No" at bounding box center [264, 182] width 5 height 5
radio input "true"
click at [303, 87] on link "Means Test Qualifier" at bounding box center [310, 86] width 60 height 19
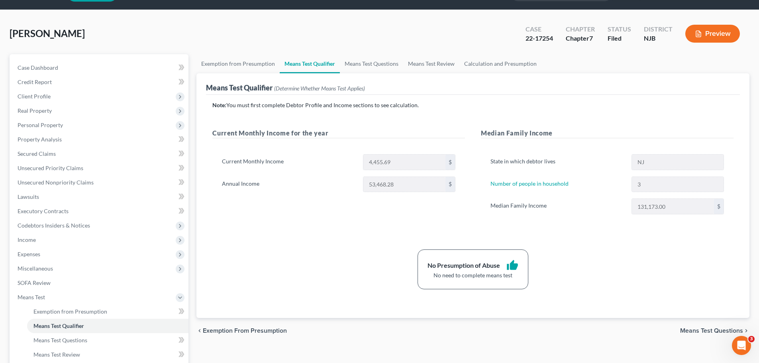
scroll to position [40, 0]
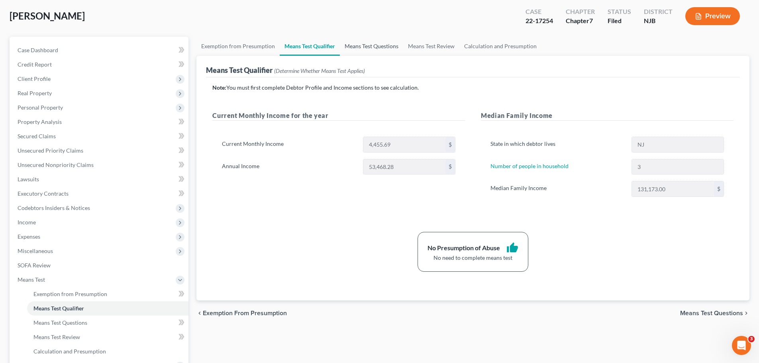
click at [368, 46] on link "Means Test Questions" at bounding box center [371, 46] width 63 height 19
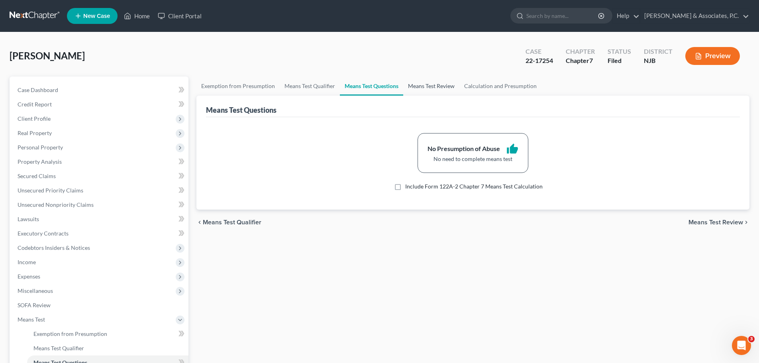
click at [426, 84] on link "Means Test Review" at bounding box center [431, 86] width 56 height 19
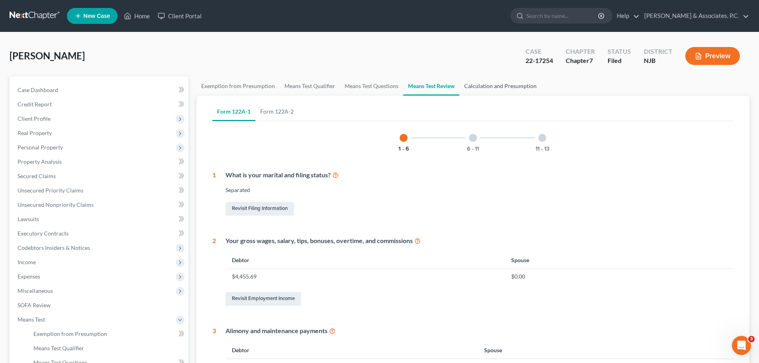
click at [501, 89] on link "Calculation and Presumption" at bounding box center [500, 86] width 82 height 19
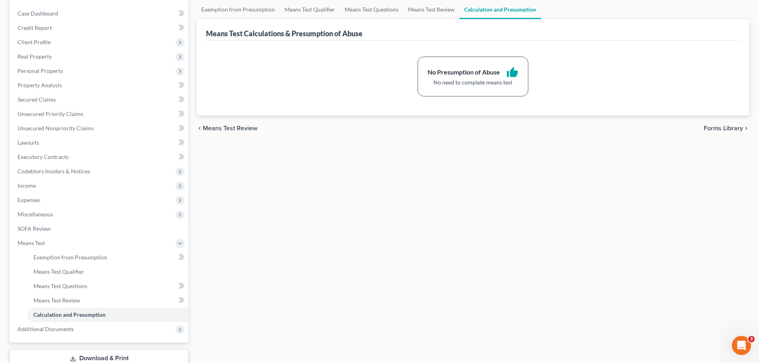
scroll to position [80, 0]
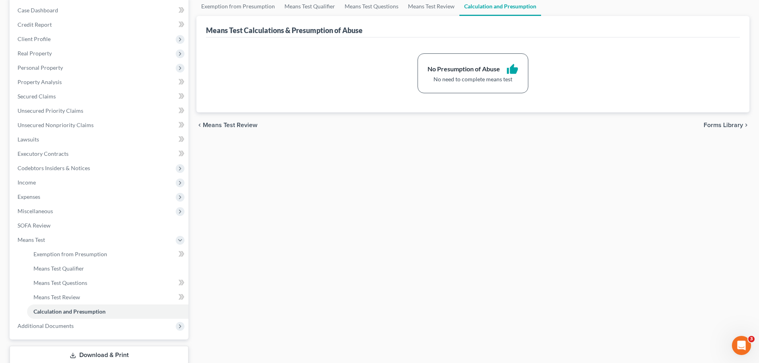
click at [716, 124] on span "Forms Library" at bounding box center [723, 125] width 39 height 6
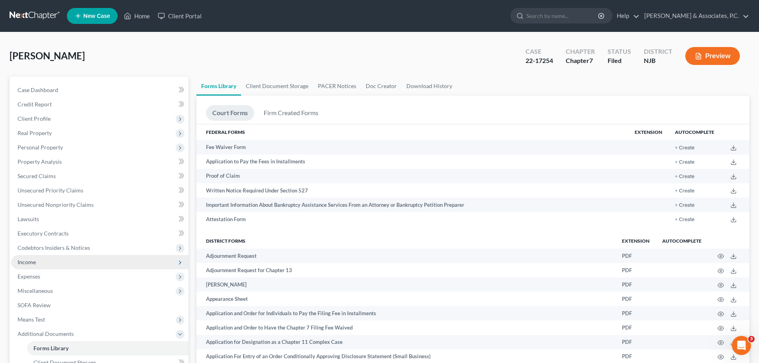
click at [31, 264] on span "Income" at bounding box center [27, 262] width 18 height 7
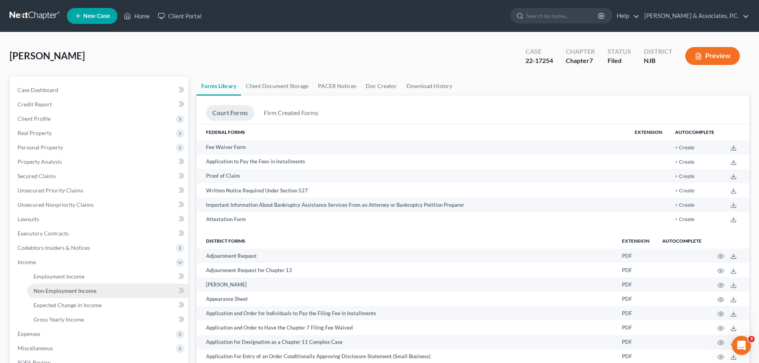
click at [73, 292] on span "Non Employment Income" at bounding box center [64, 290] width 63 height 7
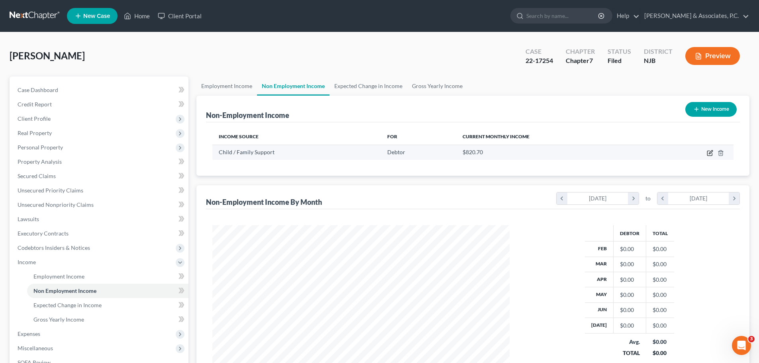
click at [711, 152] on icon "button" at bounding box center [710, 153] width 6 height 6
select select "7"
select select "0"
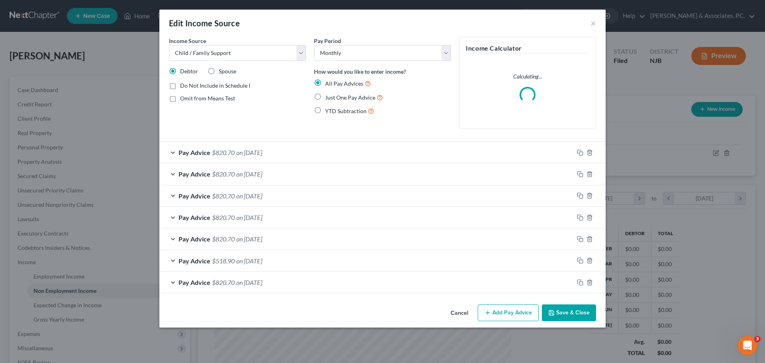
scroll to position [150, 316]
click at [514, 314] on button "Add Pay Advice" at bounding box center [508, 312] width 61 height 17
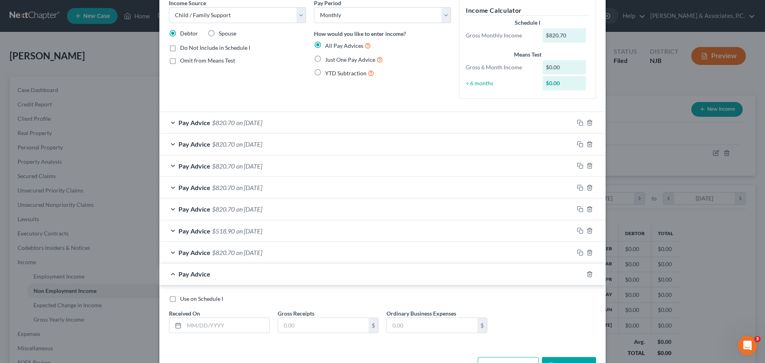
scroll to position [65, 0]
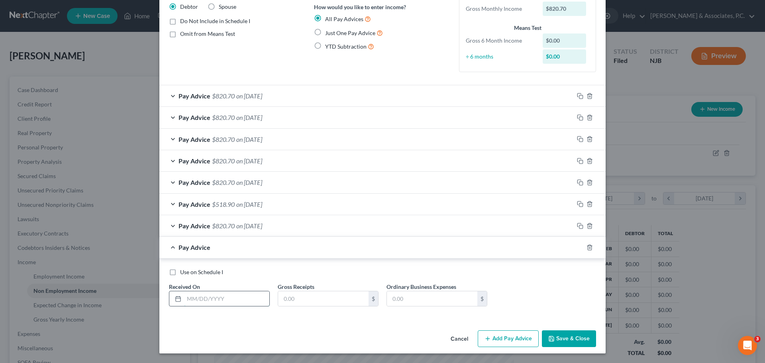
click at [226, 297] on input "text" at bounding box center [226, 298] width 85 height 15
type input "08/19/2025"
click at [327, 297] on input "text" at bounding box center [323, 298] width 90 height 15
type input "820.70"
click at [180, 273] on label "Use on Schedule I" at bounding box center [201, 272] width 43 height 8
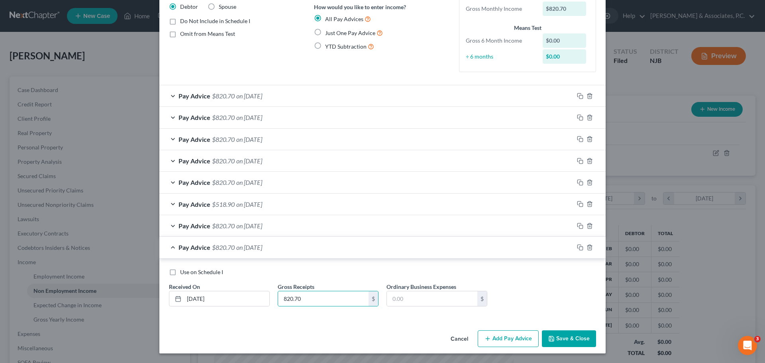
click at [183, 273] on input "Use on Schedule I" at bounding box center [185, 270] width 5 height 5
checkbox input "true"
click at [572, 340] on button "Save & Close" at bounding box center [569, 338] width 54 height 17
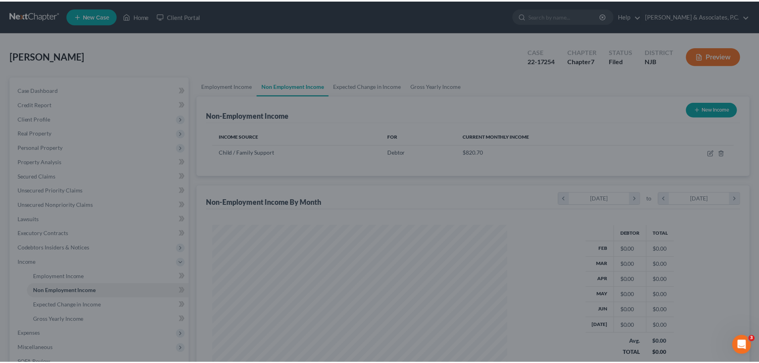
scroll to position [398344, 398179]
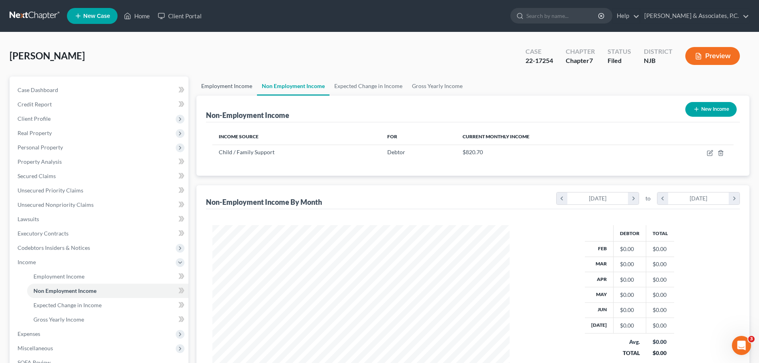
click at [238, 87] on link "Employment Income" at bounding box center [226, 86] width 61 height 19
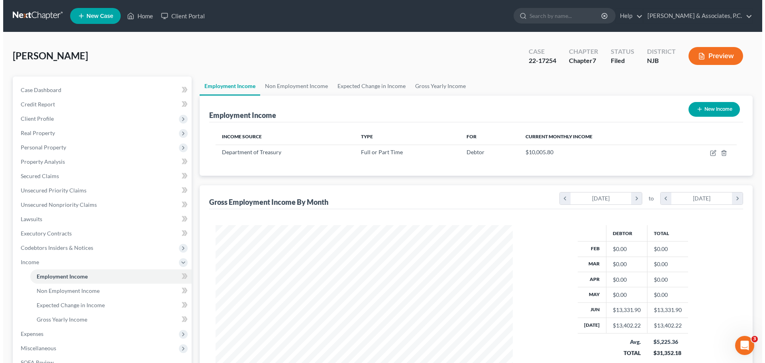
scroll to position [149, 313]
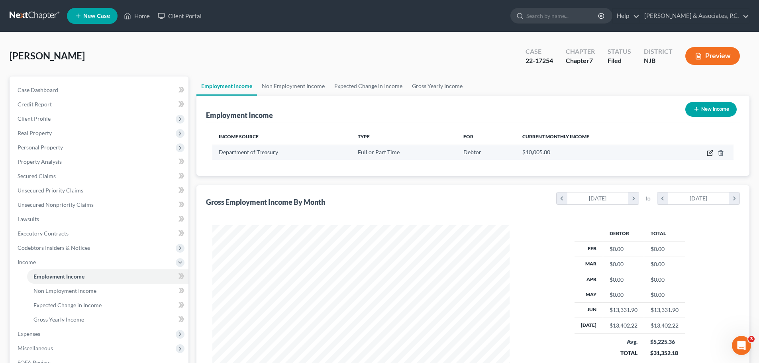
click at [711, 151] on icon "button" at bounding box center [711, 152] width 4 height 4
select select "0"
select select "33"
select select "2"
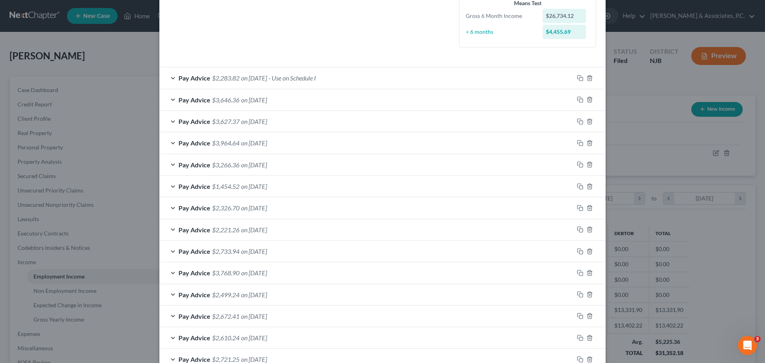
scroll to position [164, 0]
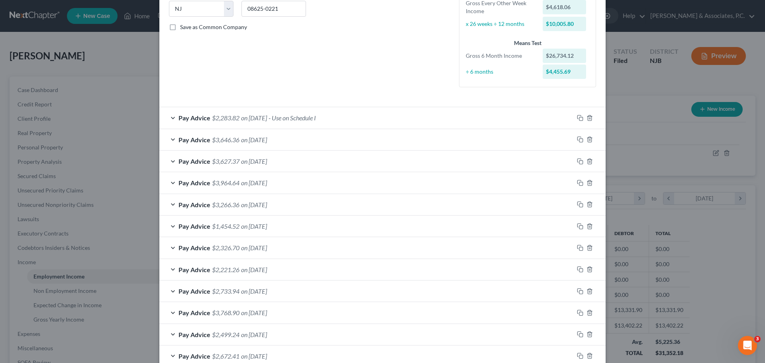
click at [400, 122] on div "Pay Advice $2,283.82 on 08/01/2025 - Use on Schedule I" at bounding box center [366, 117] width 414 height 21
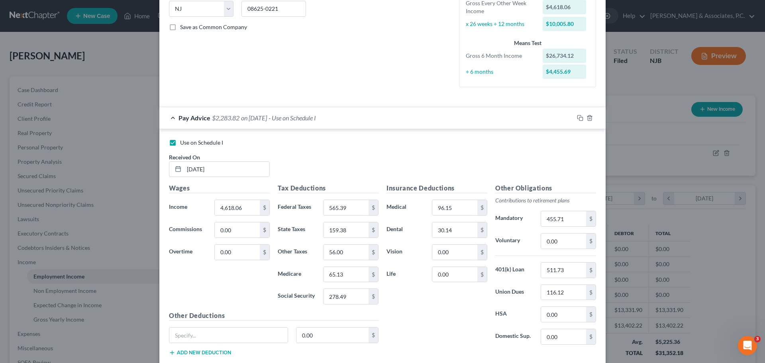
scroll to position [0, 0]
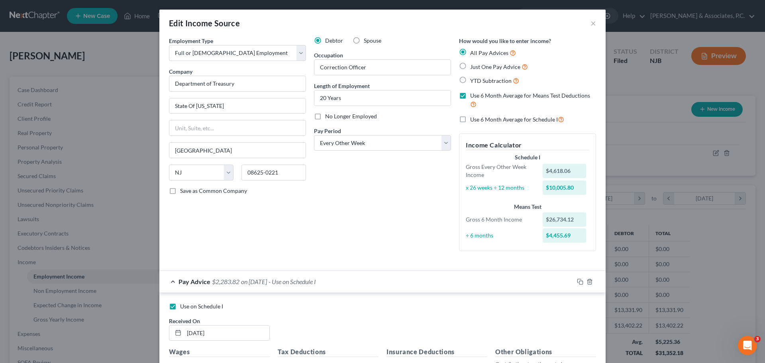
click at [470, 96] on label "Use 6 Month Average for Means Test Deductions" at bounding box center [533, 100] width 126 height 17
click at [473, 96] on input "Use 6 Month Average for Means Test Deductions" at bounding box center [475, 94] width 5 height 5
checkbox input "false"
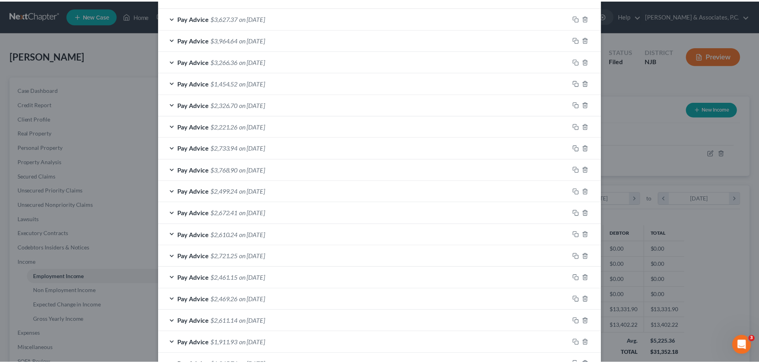
scroll to position [603, 0]
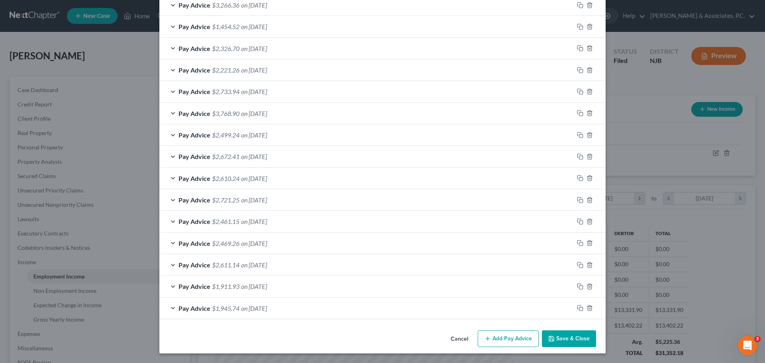
click at [465, 338] on button "Cancel" at bounding box center [459, 339] width 30 height 16
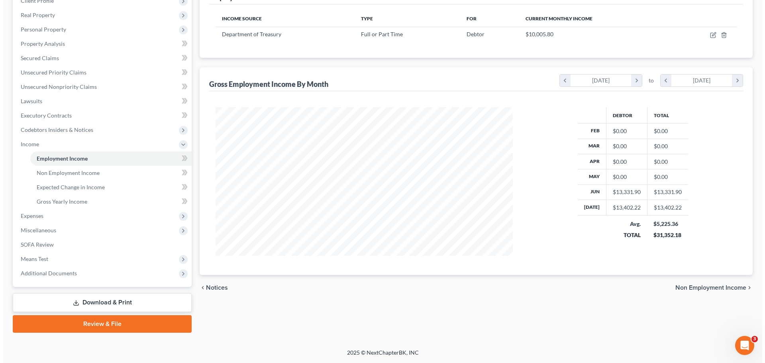
scroll to position [0, 0]
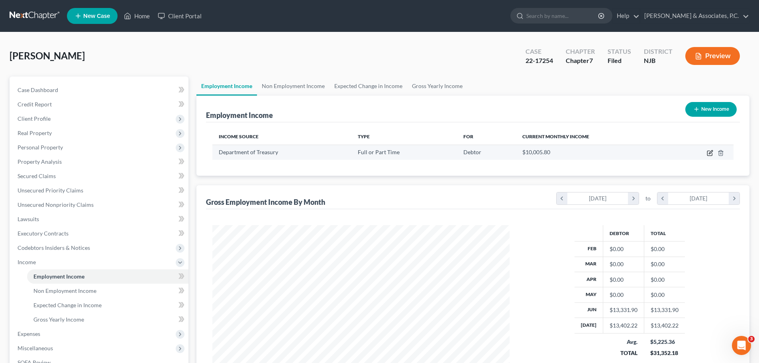
click at [713, 153] on icon "button" at bounding box center [710, 153] width 6 height 6
select select "0"
select select "33"
select select "2"
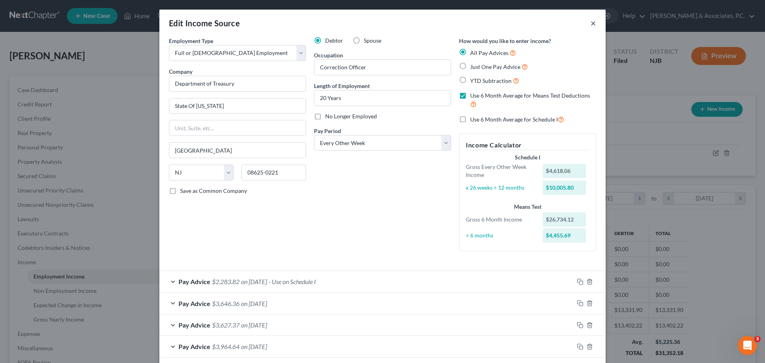
click at [592, 25] on button "×" at bounding box center [594, 23] width 6 height 10
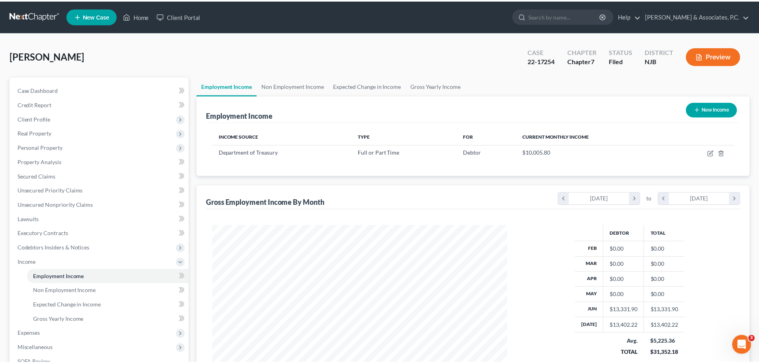
scroll to position [398344, 398179]
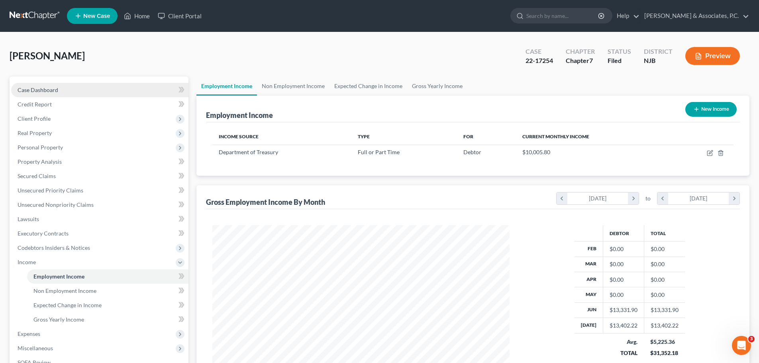
click at [40, 90] on span "Case Dashboard" at bounding box center [38, 89] width 41 height 7
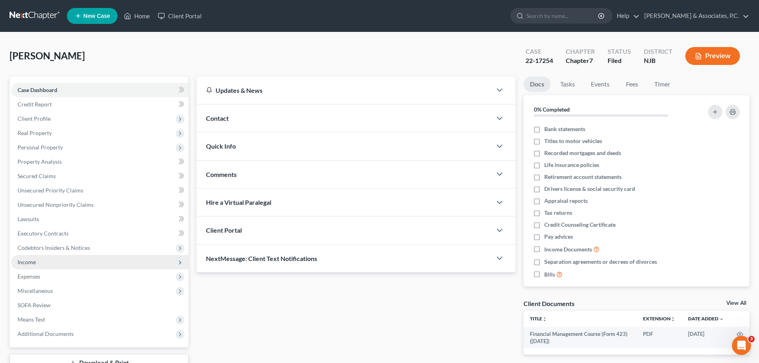
click at [33, 263] on span "Income" at bounding box center [27, 262] width 18 height 7
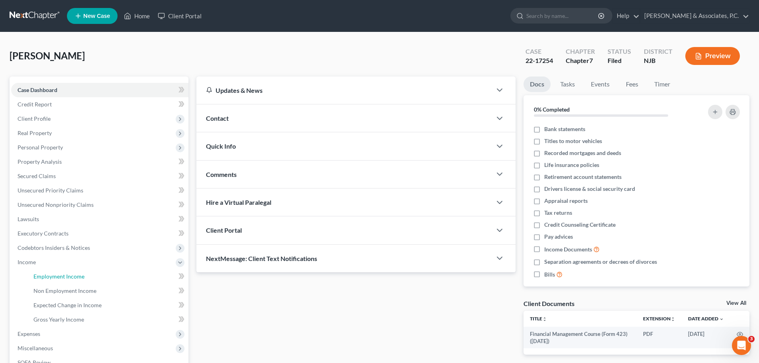
click at [63, 277] on span "Employment Income" at bounding box center [58, 276] width 51 height 7
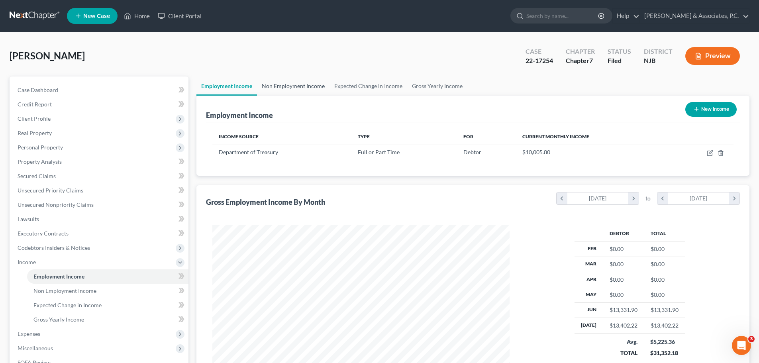
scroll to position [149, 313]
click at [295, 85] on link "Non Employment Income" at bounding box center [293, 86] width 73 height 19
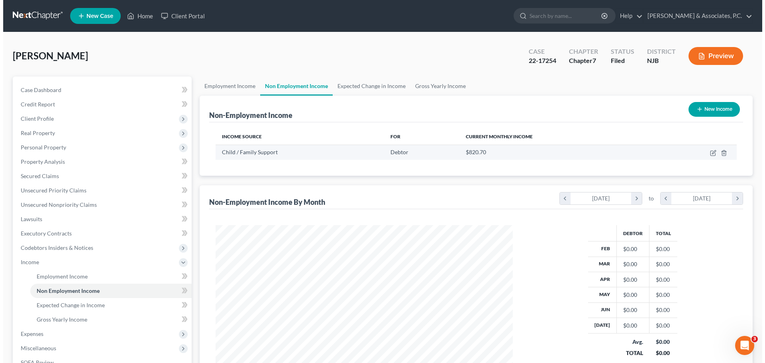
scroll to position [149, 313]
click at [713, 152] on icon "button" at bounding box center [710, 153] width 6 height 6
select select "7"
select select "0"
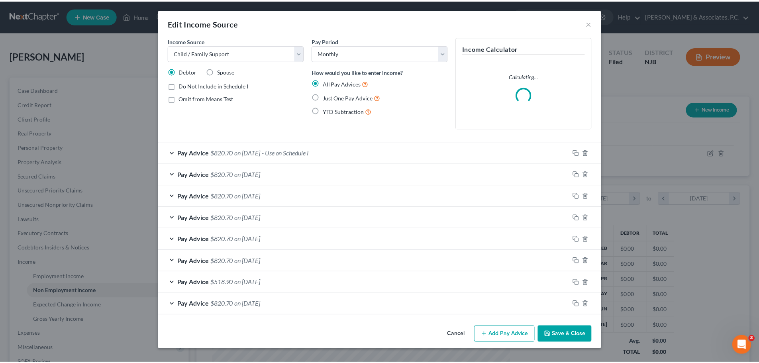
scroll to position [150, 316]
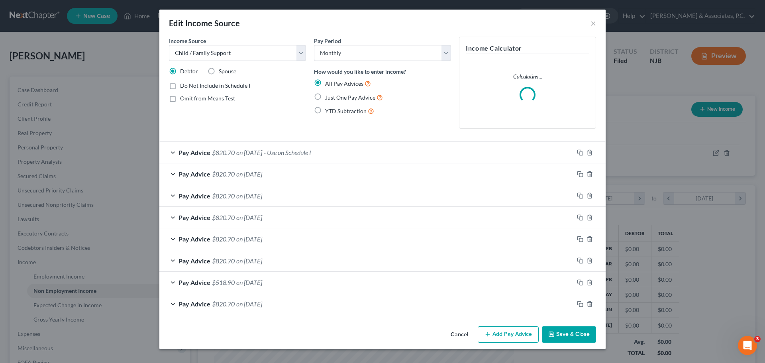
click at [353, 154] on div "Pay Advice $820.70 on 08/19/2025 - Use on Schedule I" at bounding box center [366, 152] width 414 height 21
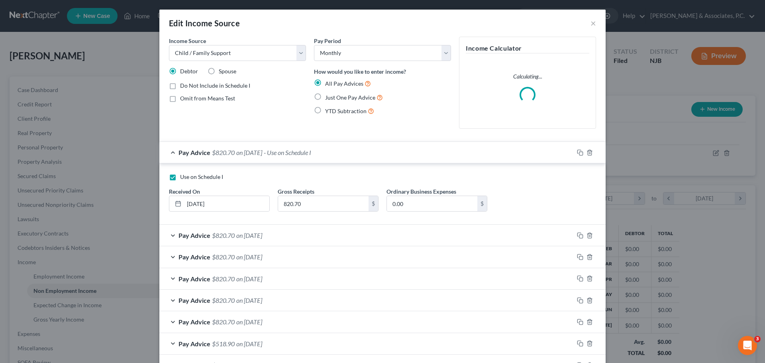
drag, startPoint x: 168, startPoint y: 177, endPoint x: 193, endPoint y: 189, distance: 28.3
click at [180, 178] on label "Use on Schedule I" at bounding box center [201, 177] width 43 height 8
click at [183, 178] on input "Use on Schedule I" at bounding box center [185, 175] width 5 height 5
checkbox input "false"
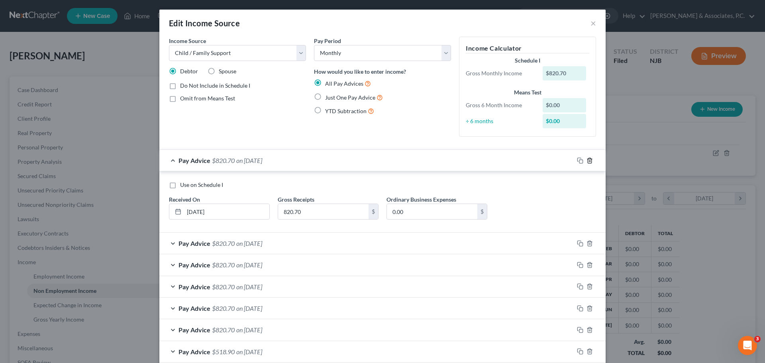
click at [589, 160] on icon "button" at bounding box center [590, 160] width 6 height 6
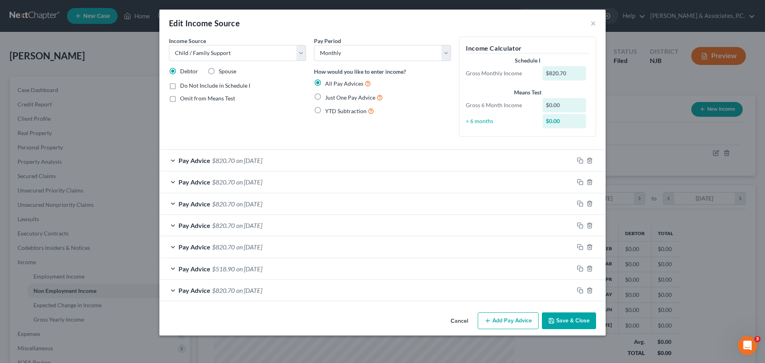
click at [579, 323] on button "Save & Close" at bounding box center [569, 320] width 54 height 17
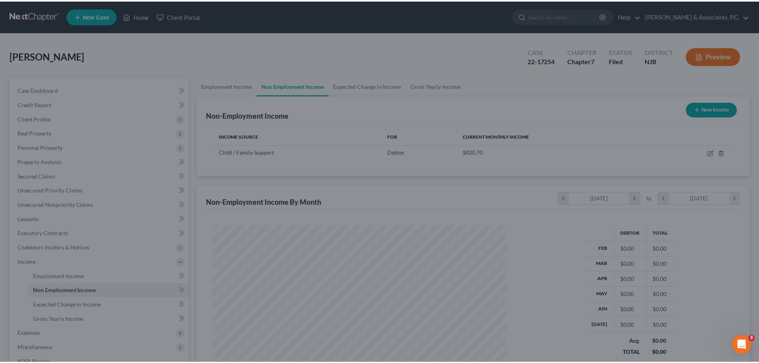
scroll to position [398344, 398179]
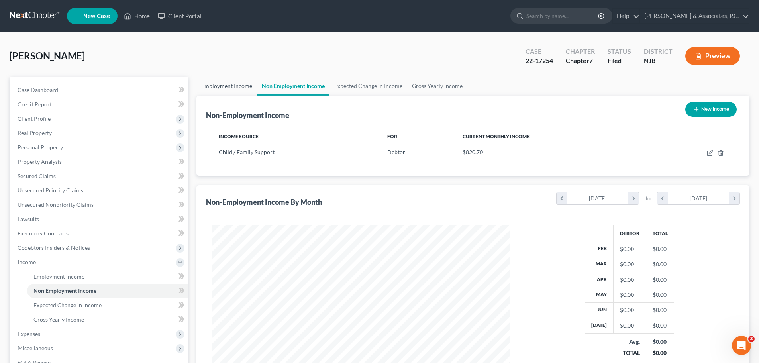
click at [232, 87] on link "Employment Income" at bounding box center [226, 86] width 61 height 19
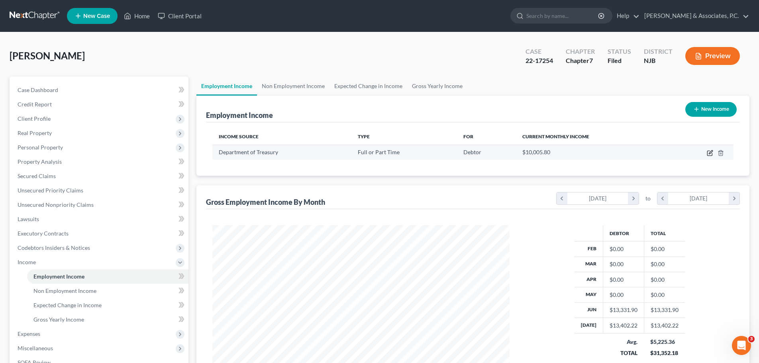
click at [713, 151] on icon "button" at bounding box center [711, 152] width 4 height 4
select select "0"
select select "33"
select select "2"
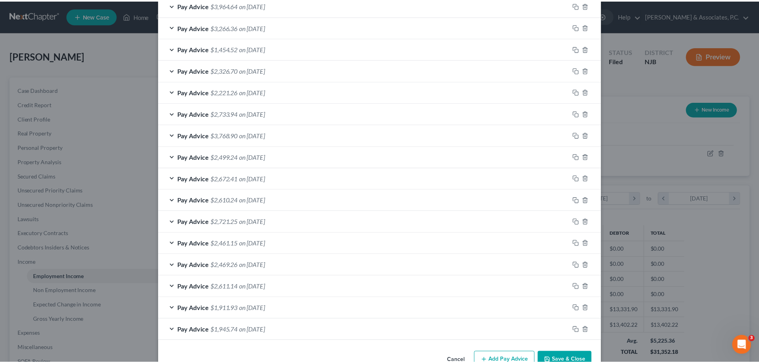
scroll to position [363, 0]
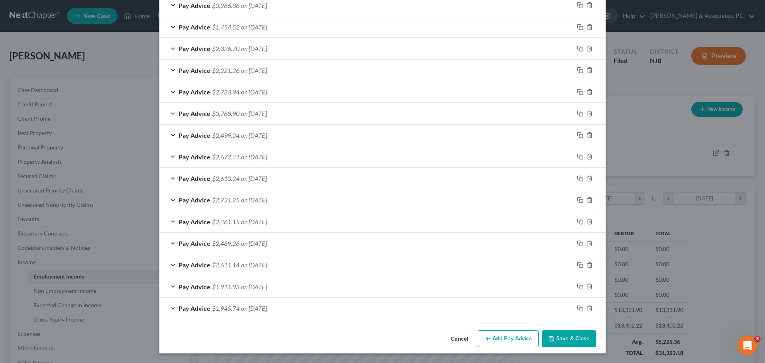
click at [571, 342] on button "Save & Close" at bounding box center [569, 338] width 54 height 17
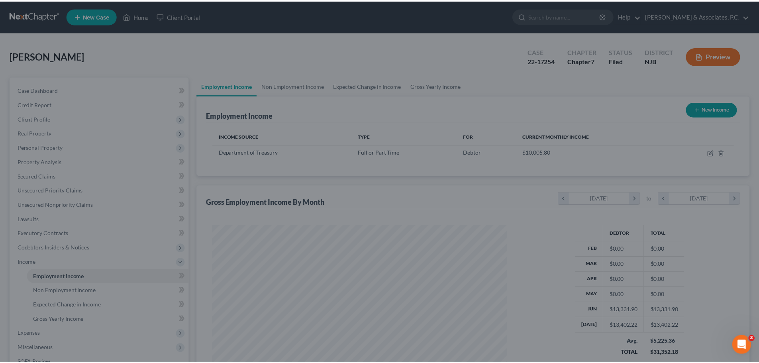
scroll to position [398344, 398179]
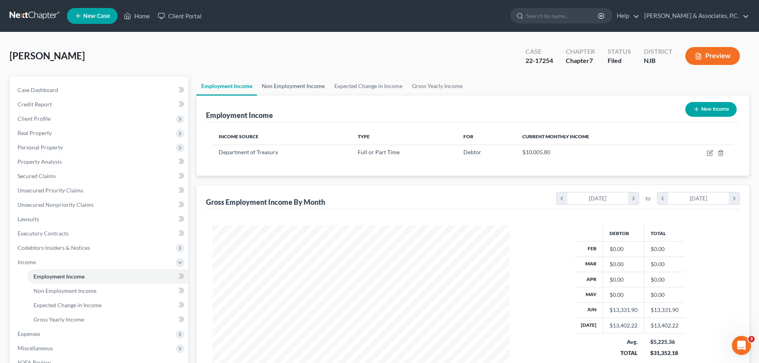
click at [295, 82] on link "Non Employment Income" at bounding box center [293, 86] width 73 height 19
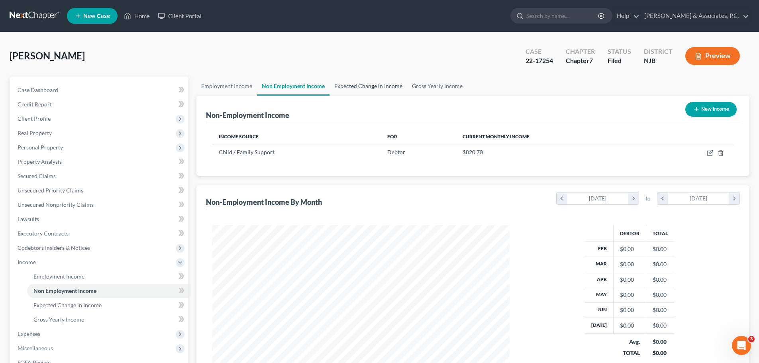
scroll to position [149, 313]
click at [356, 86] on link "Expected Change in Income" at bounding box center [369, 86] width 78 height 19
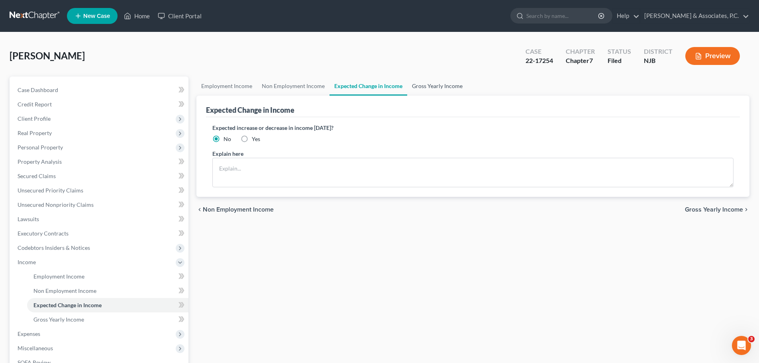
click at [424, 86] on link "Gross Yearly Income" at bounding box center [437, 86] width 60 height 19
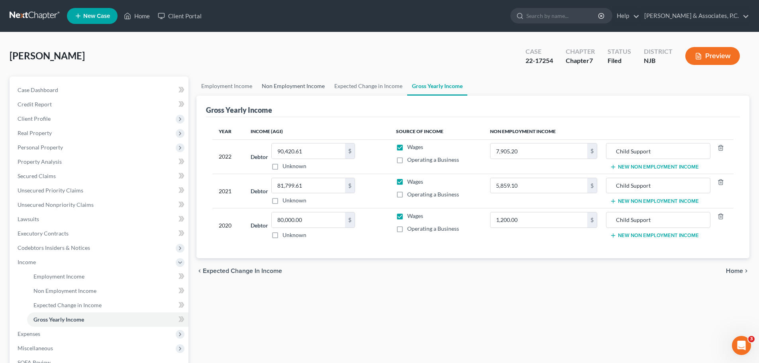
click at [281, 83] on link "Non Employment Income" at bounding box center [293, 86] width 73 height 19
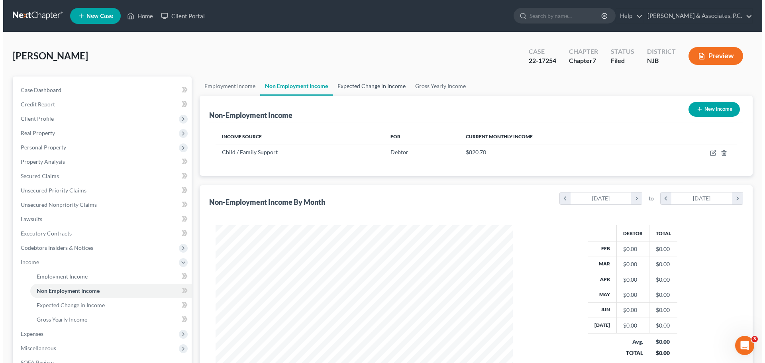
scroll to position [149, 313]
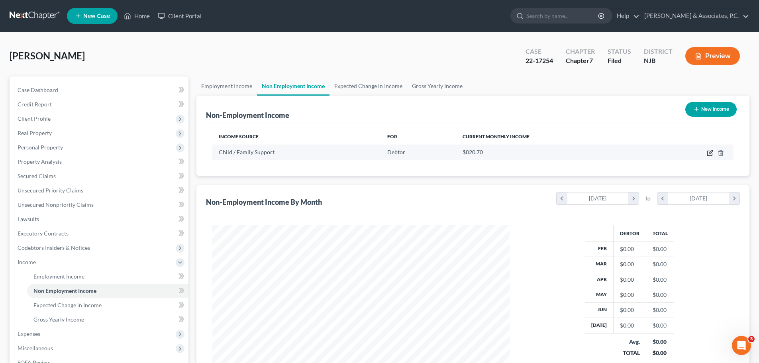
click at [712, 153] on icon "button" at bounding box center [710, 153] width 6 height 6
select select "7"
select select "0"
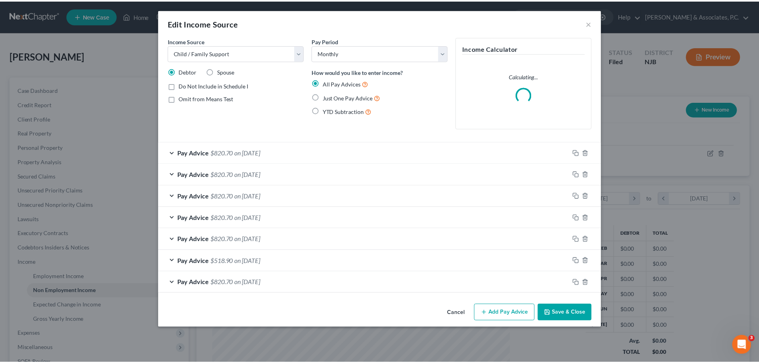
scroll to position [150, 316]
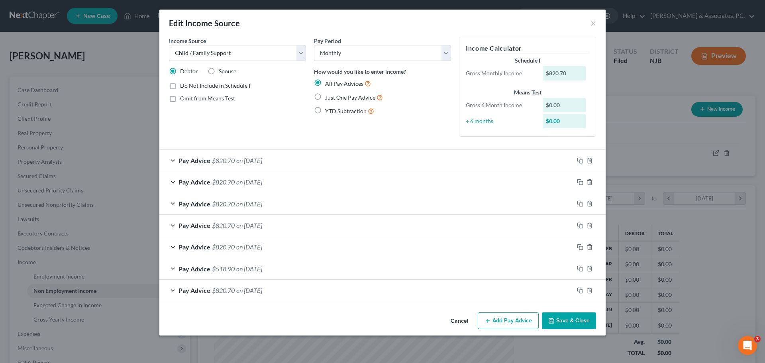
click at [581, 324] on button "Save & Close" at bounding box center [569, 320] width 54 height 17
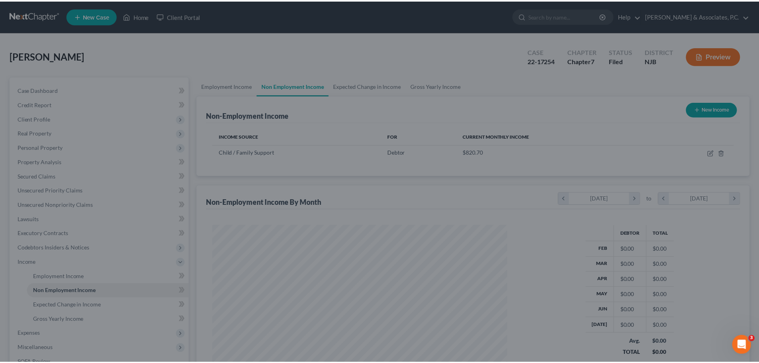
scroll to position [398344, 398179]
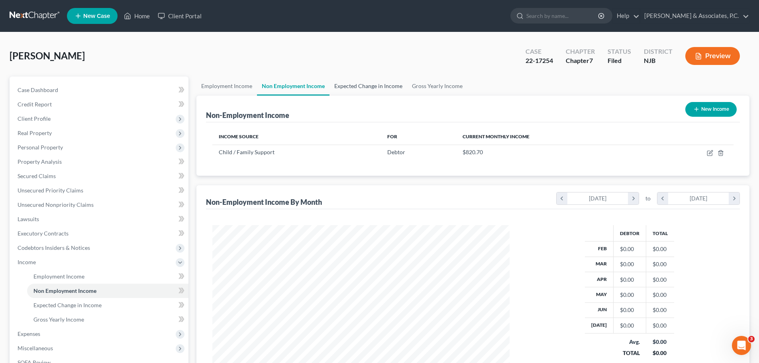
click at [353, 83] on link "Expected Change in Income" at bounding box center [369, 86] width 78 height 19
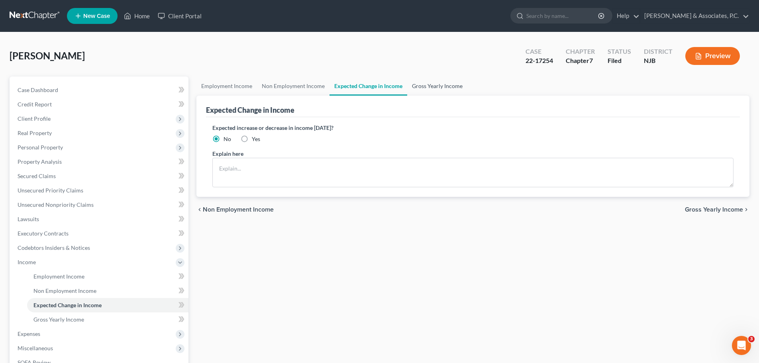
click at [437, 90] on link "Gross Yearly Income" at bounding box center [437, 86] width 60 height 19
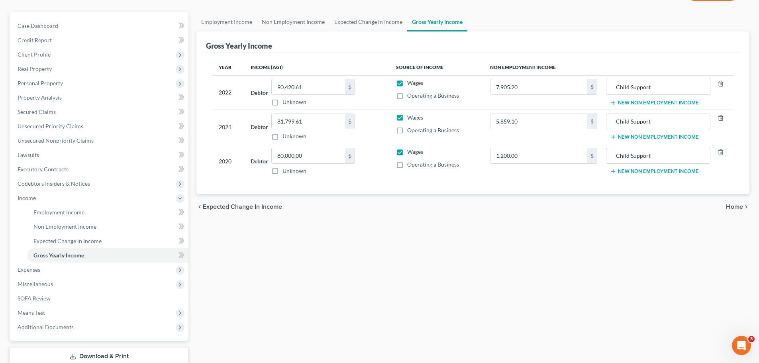
scroll to position [118, 0]
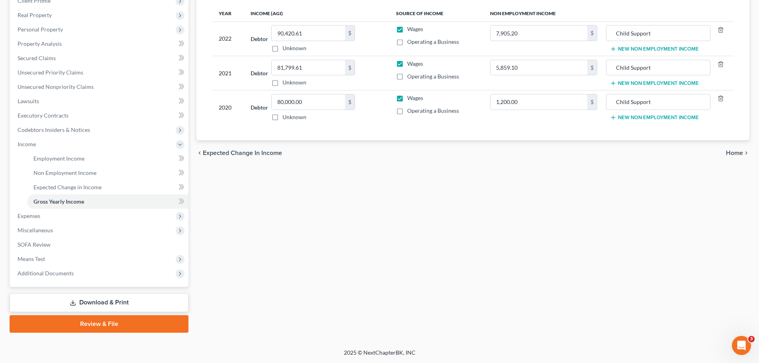
drag, startPoint x: 743, startPoint y: 152, endPoint x: 734, endPoint y: 156, distance: 9.8
click at [742, 152] on button "Home chevron_right" at bounding box center [738, 153] width 24 height 6
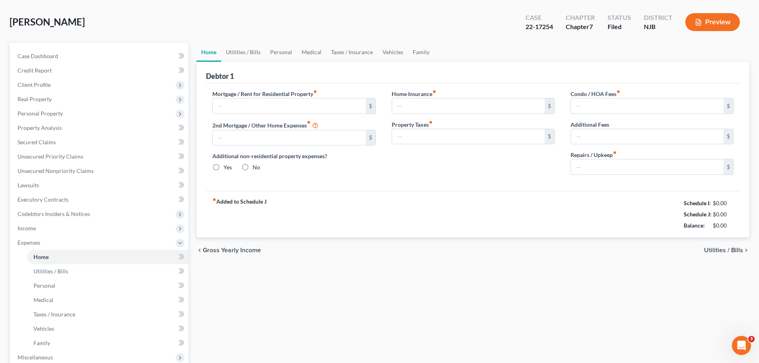
type input "2,500.00"
type input "0.00"
radio input "true"
type input "0.00"
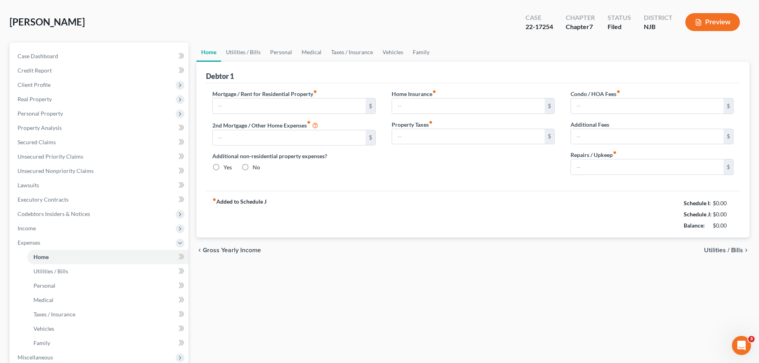
type input "0.00"
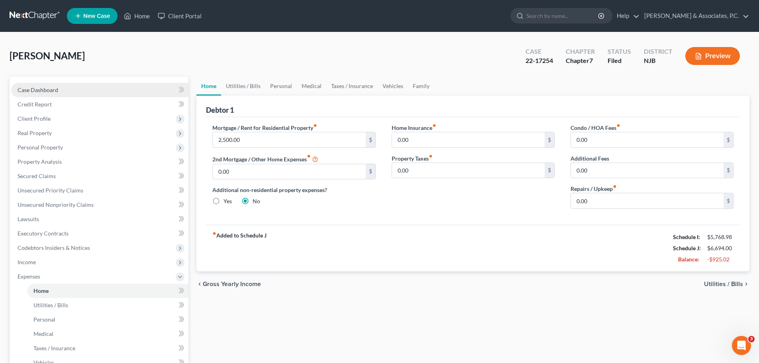
click at [36, 88] on span "Case Dashboard" at bounding box center [38, 89] width 41 height 7
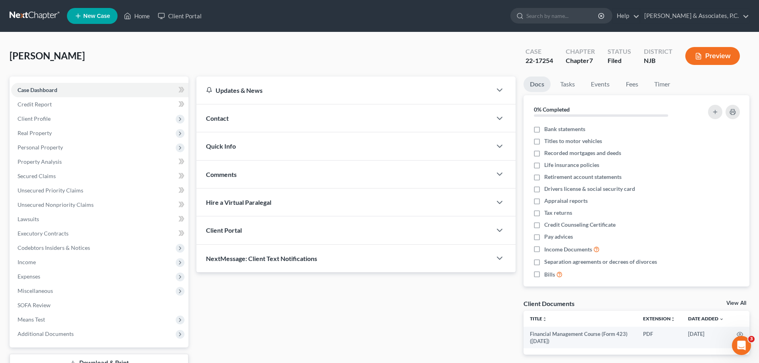
click at [31, 13] on link at bounding box center [35, 16] width 51 height 14
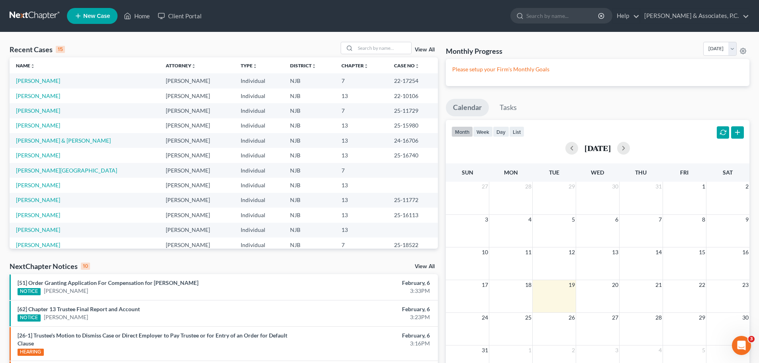
click at [23, 77] on td "[PERSON_NAME]" at bounding box center [85, 80] width 150 height 15
click at [24, 79] on link "[PERSON_NAME]" at bounding box center [38, 80] width 44 height 7
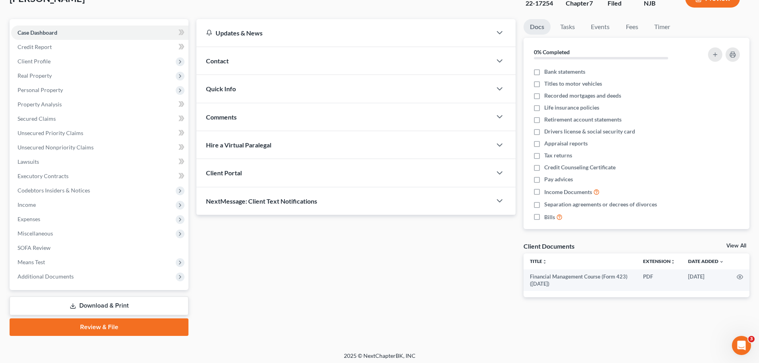
scroll to position [61, 0]
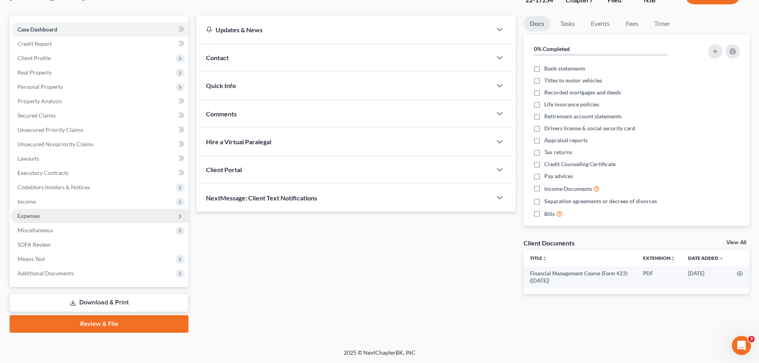
click at [29, 218] on span "Expenses" at bounding box center [29, 215] width 23 height 7
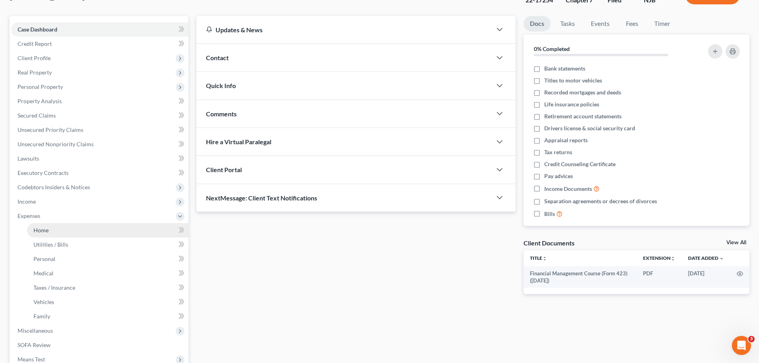
click at [60, 230] on link "Home" at bounding box center [107, 230] width 161 height 14
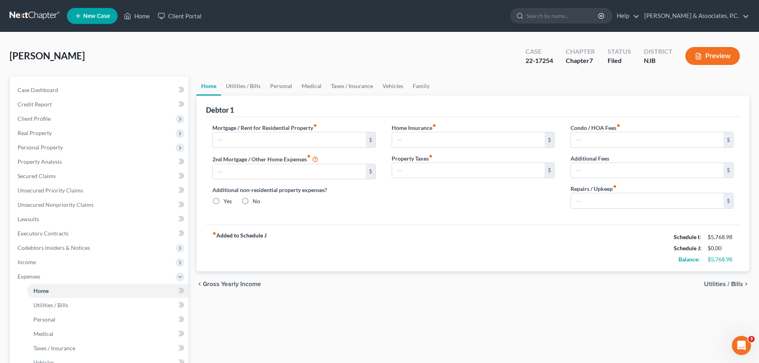
type input "2,500.00"
type input "0.00"
radio input "true"
type input "0.00"
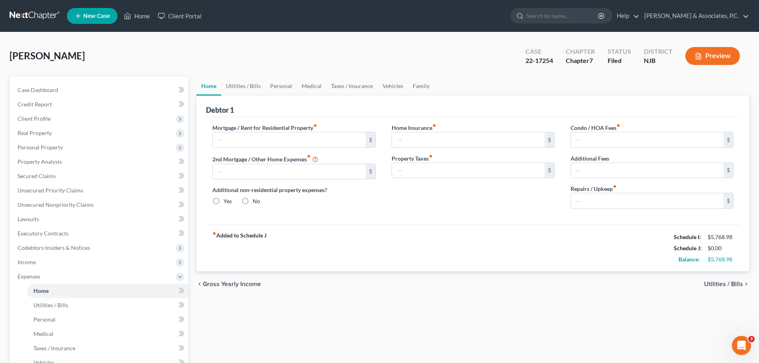
type input "0.00"
click at [422, 87] on link "Family" at bounding box center [421, 86] width 26 height 19
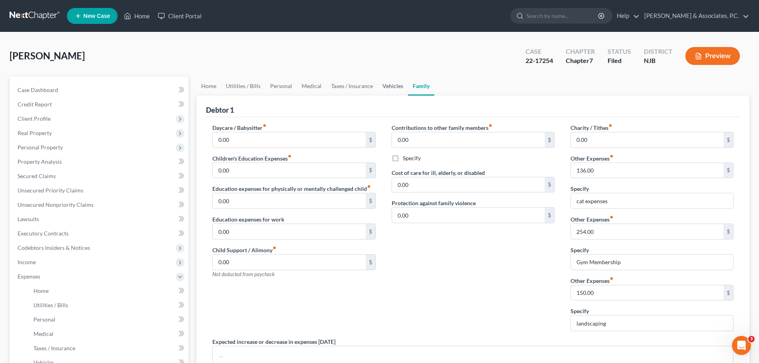
click at [391, 88] on link "Vehicles" at bounding box center [393, 86] width 30 height 19
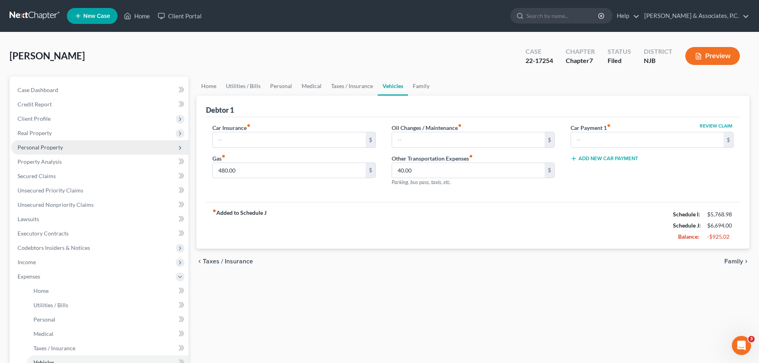
click at [39, 149] on span "Personal Property" at bounding box center [40, 147] width 45 height 7
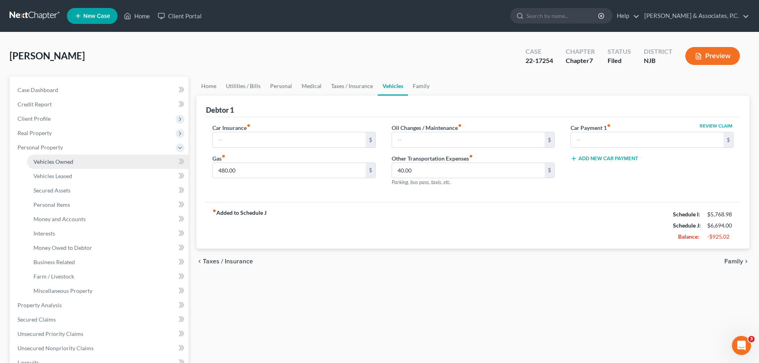
click at [61, 163] on span "Vehicles Owned" at bounding box center [53, 161] width 40 height 7
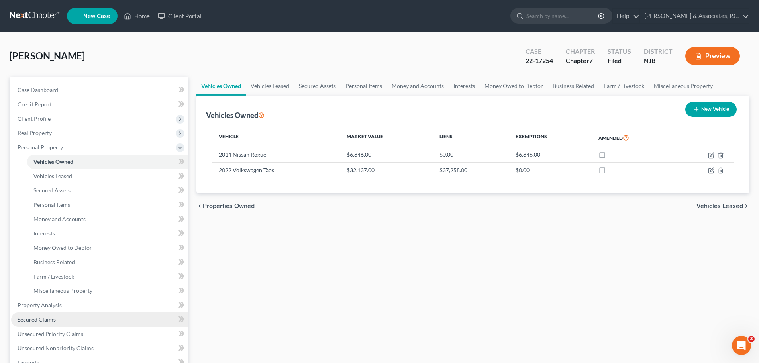
click at [39, 322] on span "Secured Claims" at bounding box center [37, 319] width 38 height 7
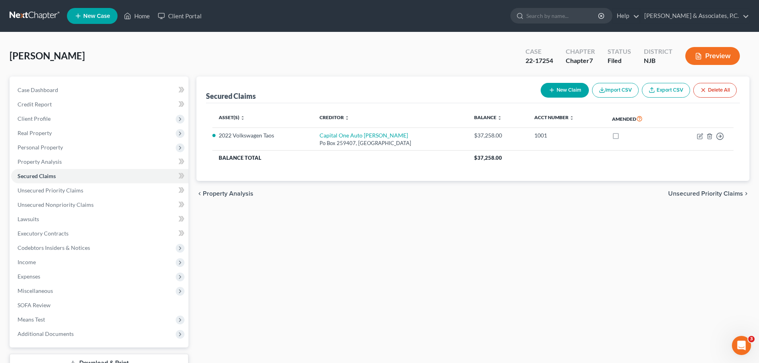
click at [342, 45] on div "Griffin, Fern Upgraded Case 22-17254 Chapter Chapter 7 Status Filed District NJ…" at bounding box center [380, 59] width 740 height 35
click at [442, 32] on div "Griffin, Fern Upgraded Case 22-17254 Chapter Chapter 7 Status Filed District NJ…" at bounding box center [379, 220] width 759 height 377
